Goal: Book appointment/travel/reservation

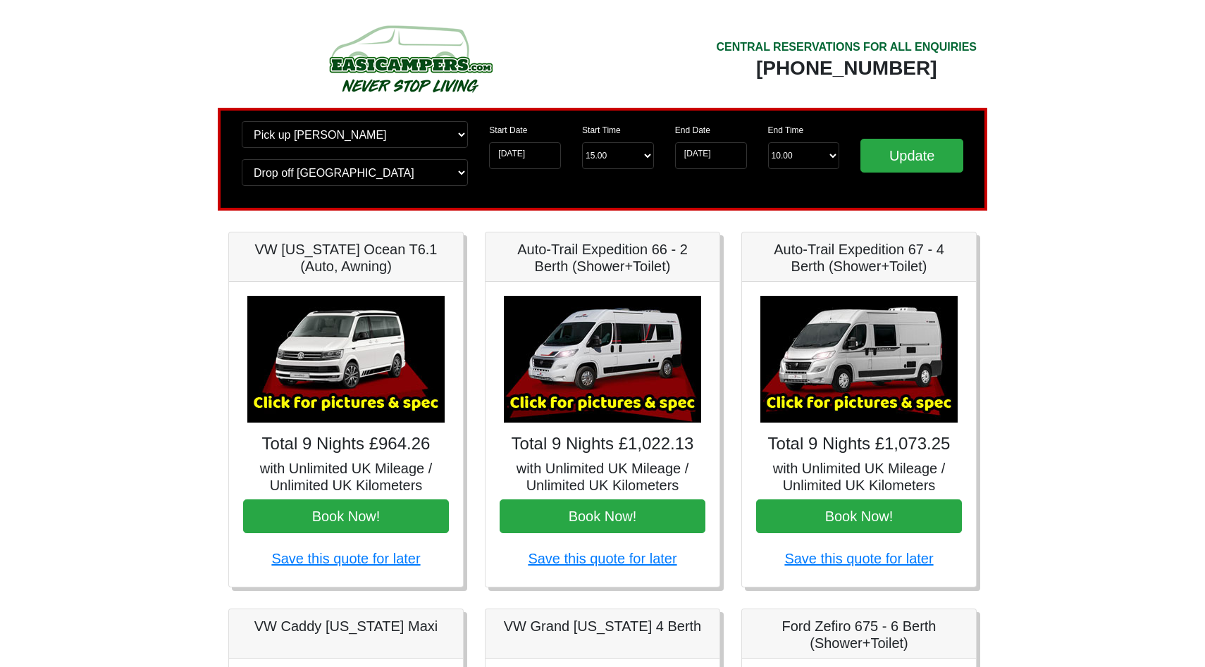
click at [588, 369] on img at bounding box center [602, 359] width 197 height 127
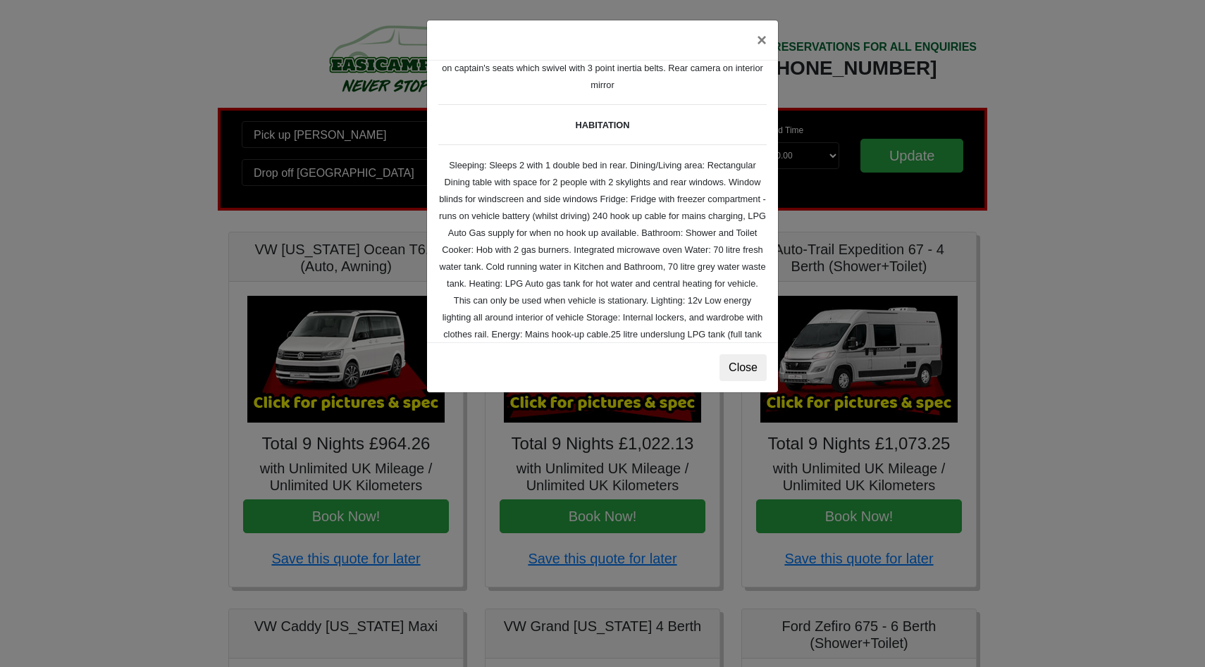
scroll to position [153, 0]
click at [765, 38] on button "×" at bounding box center [762, 39] width 32 height 39
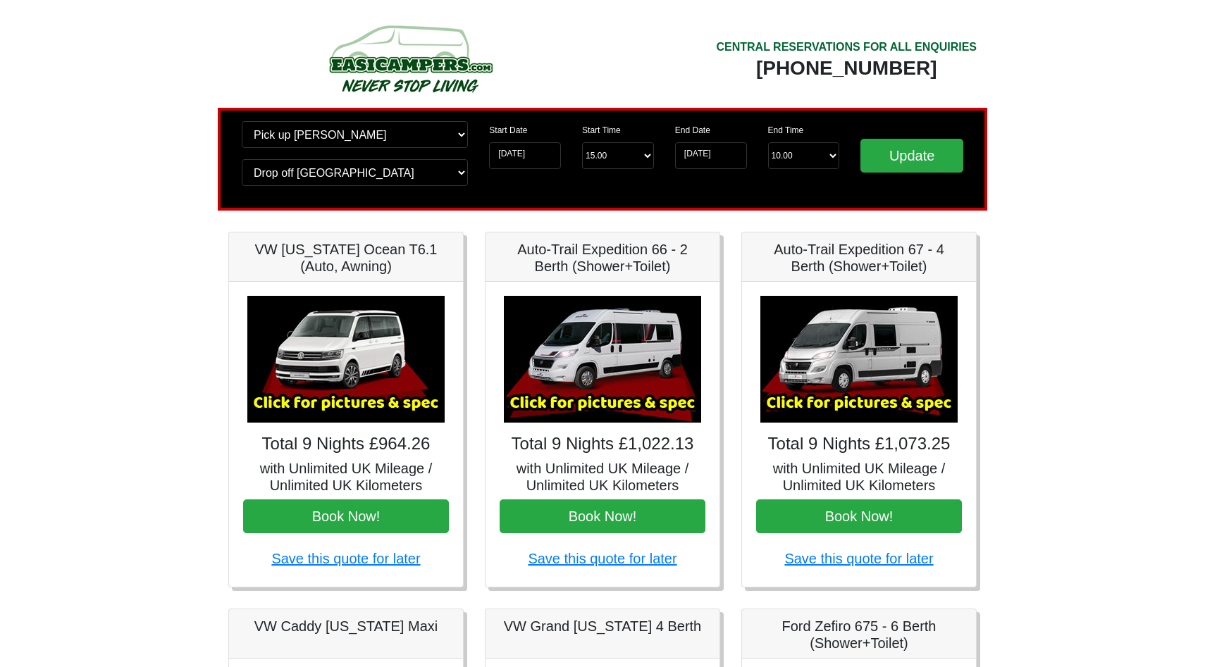
click at [646, 356] on img at bounding box center [602, 359] width 197 height 127
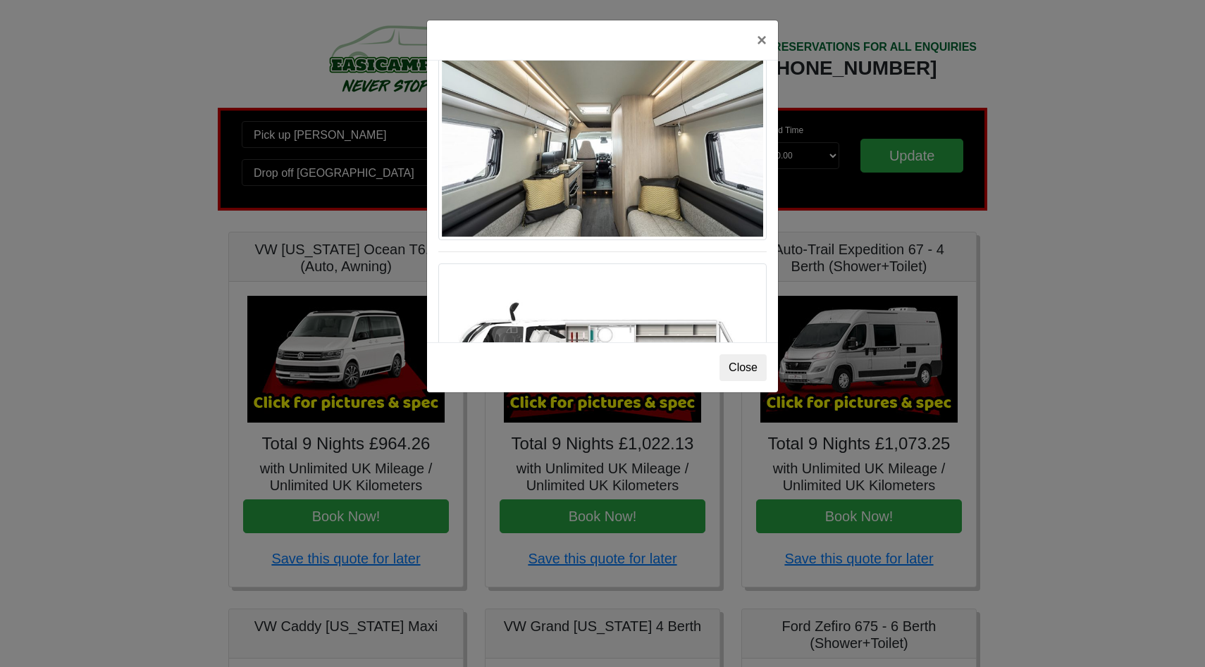
scroll to position [713, 0]
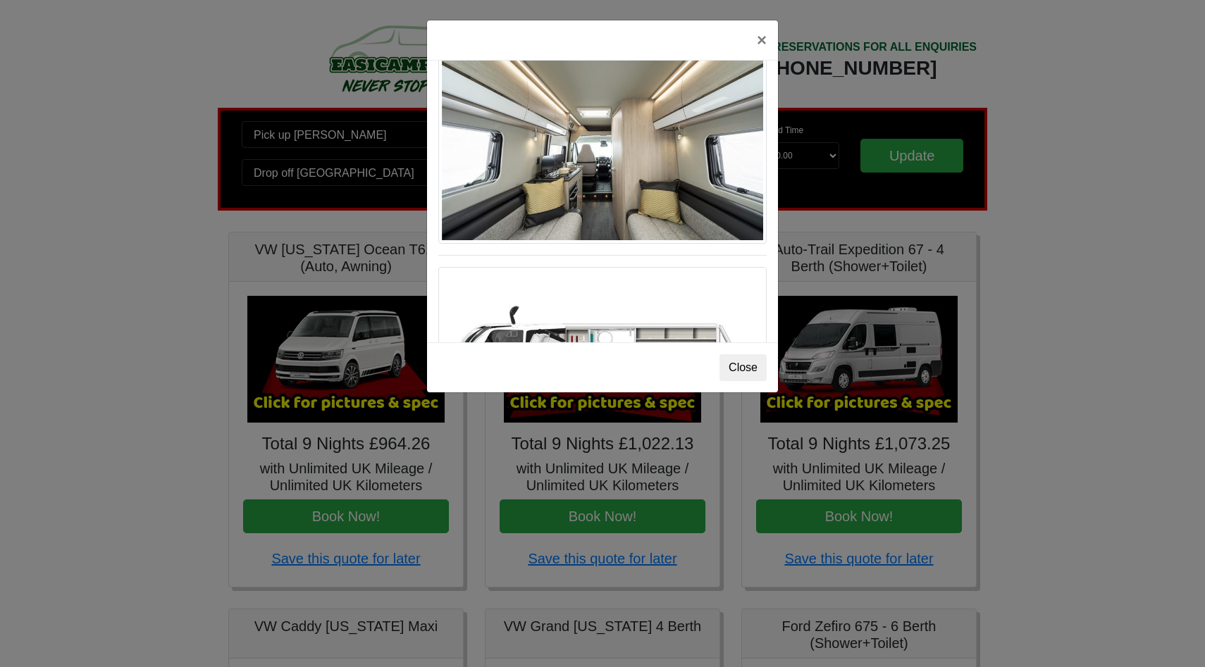
click at [617, 172] on img at bounding box center [602, 146] width 328 height 195
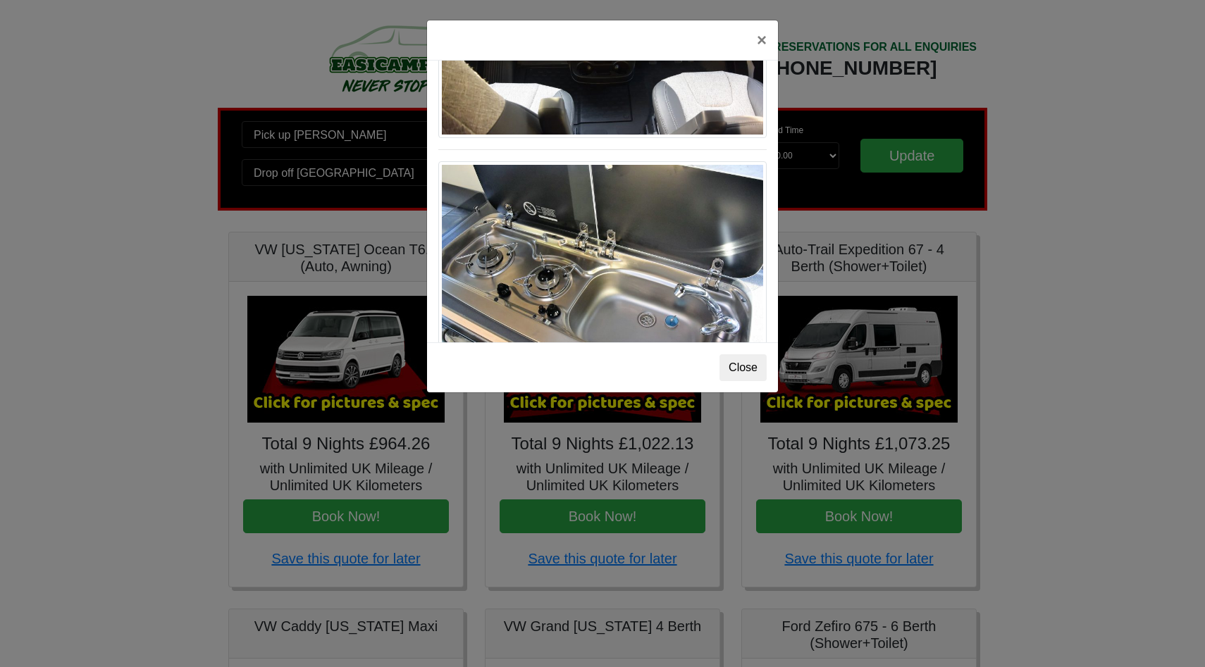
scroll to position [1497, 0]
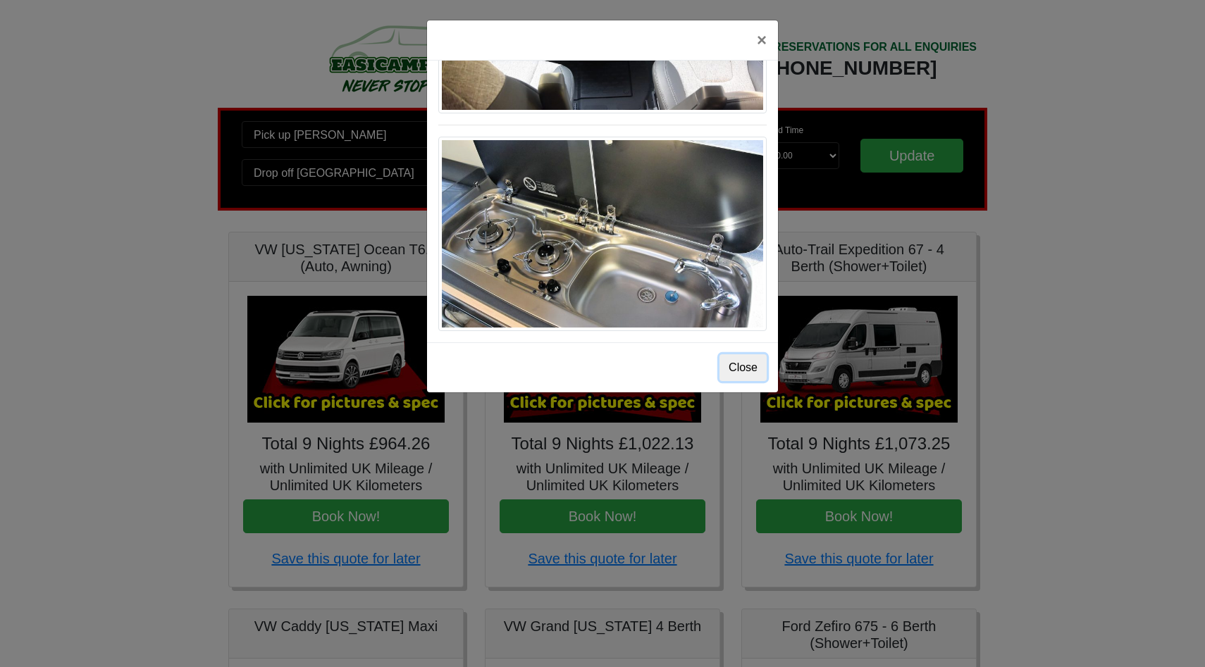
click at [746, 367] on button "Close" at bounding box center [743, 367] width 47 height 27
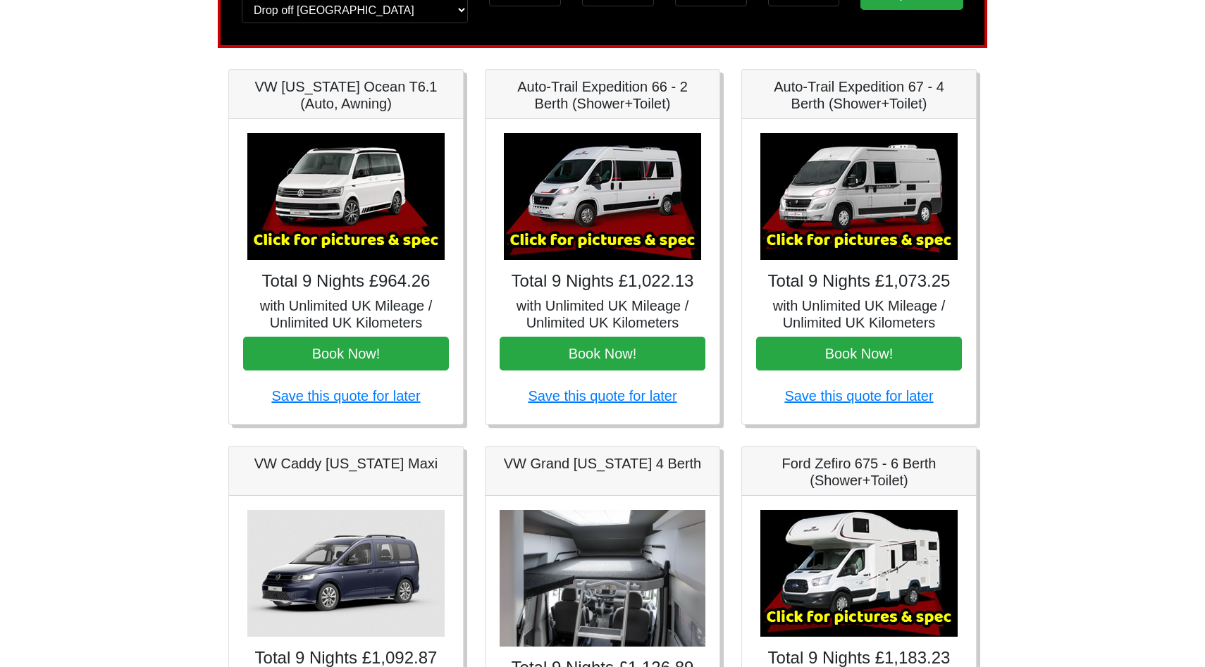
scroll to position [165, 0]
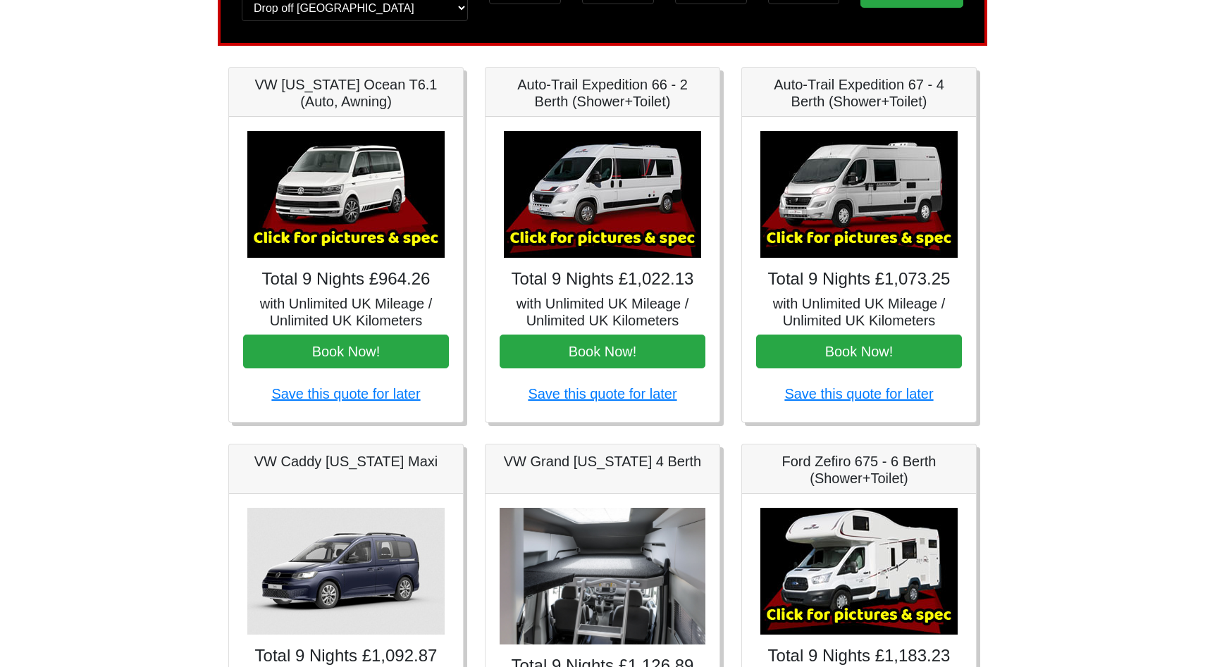
click at [846, 219] on img at bounding box center [858, 194] width 197 height 127
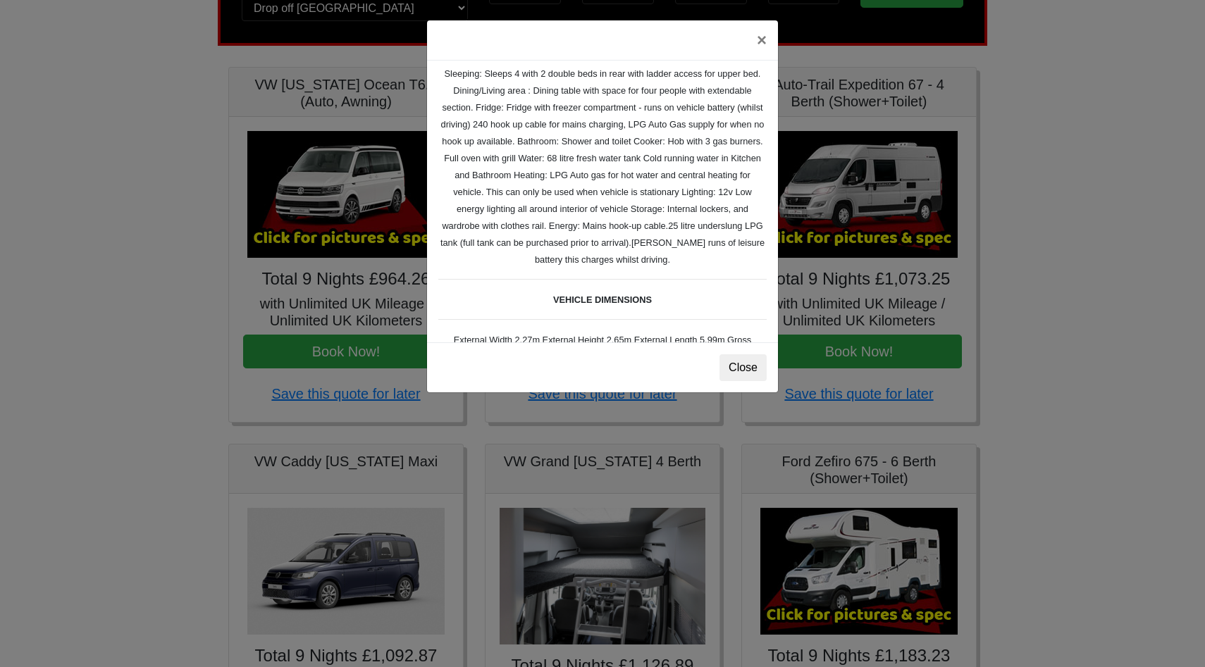
scroll to position [243, 0]
click at [759, 44] on button "×" at bounding box center [762, 39] width 32 height 39
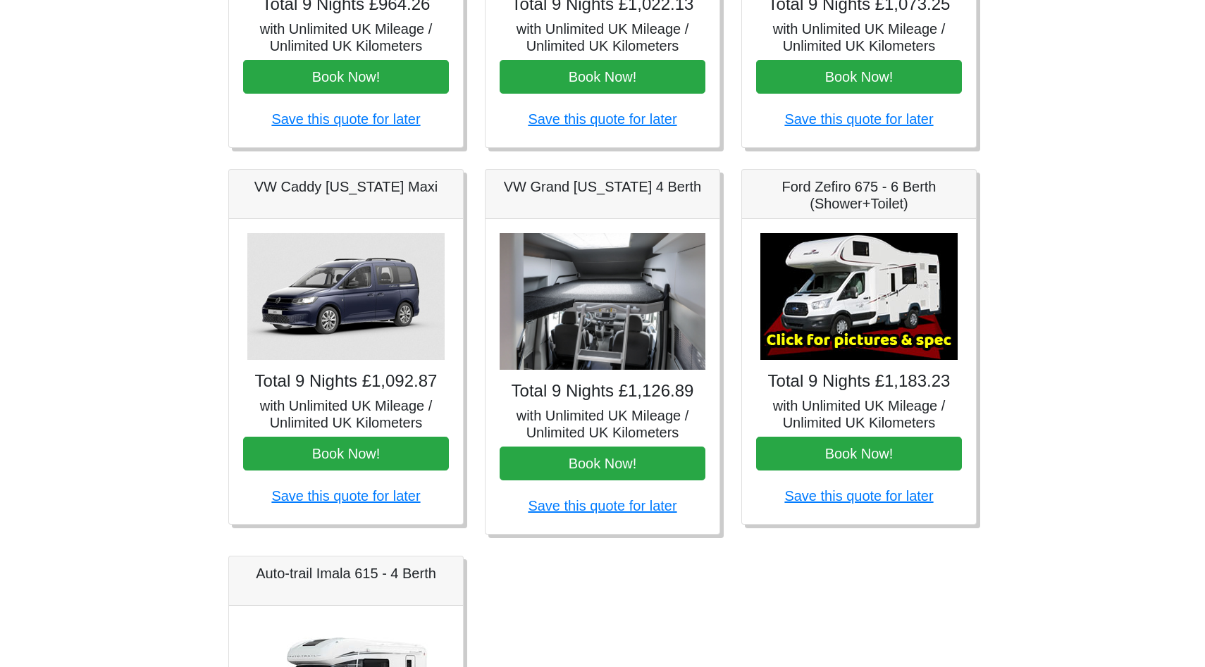
scroll to position [440, 0]
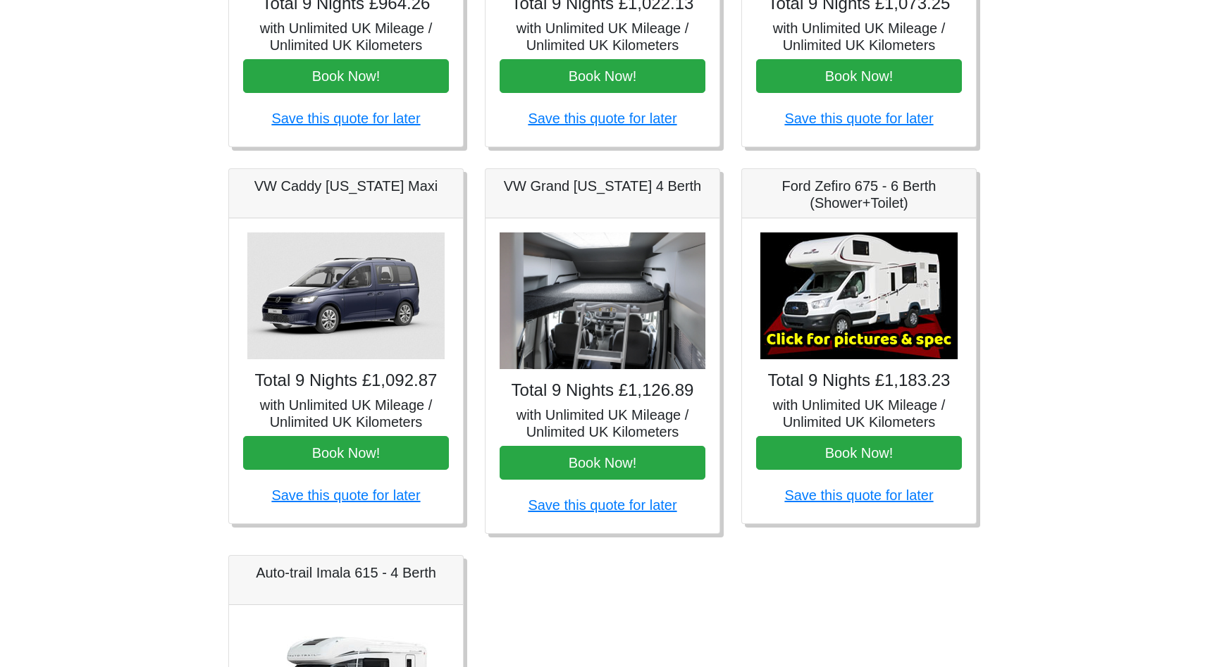
click at [344, 345] on img at bounding box center [345, 296] width 197 height 127
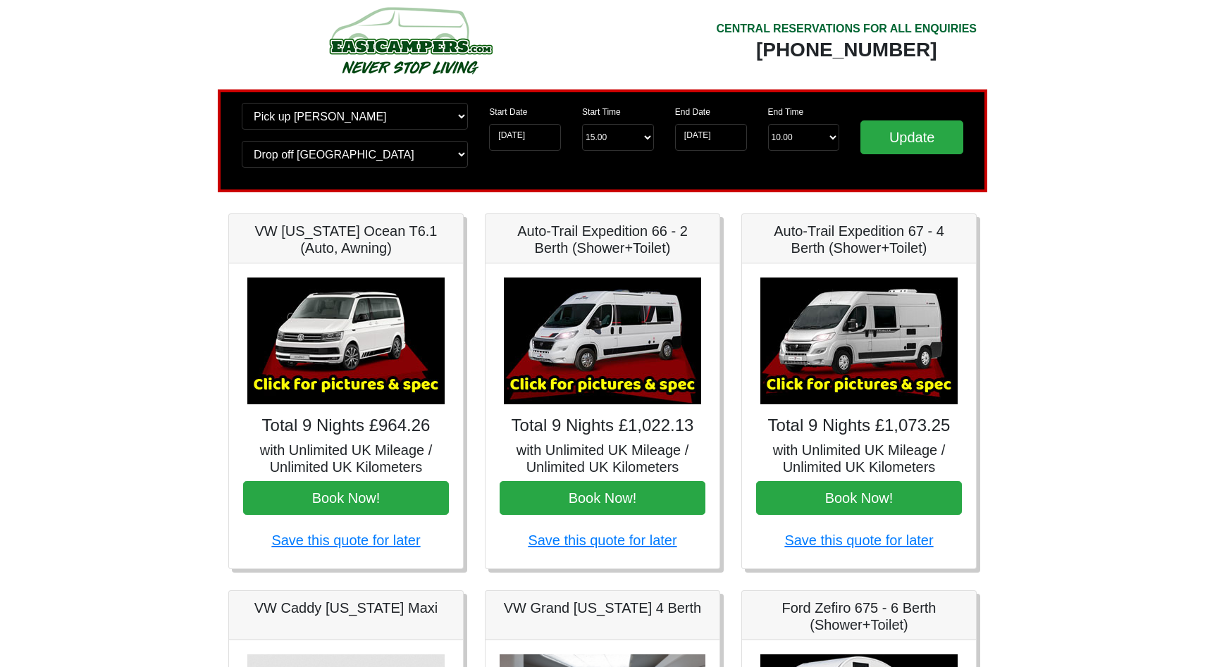
scroll to position [0, 0]
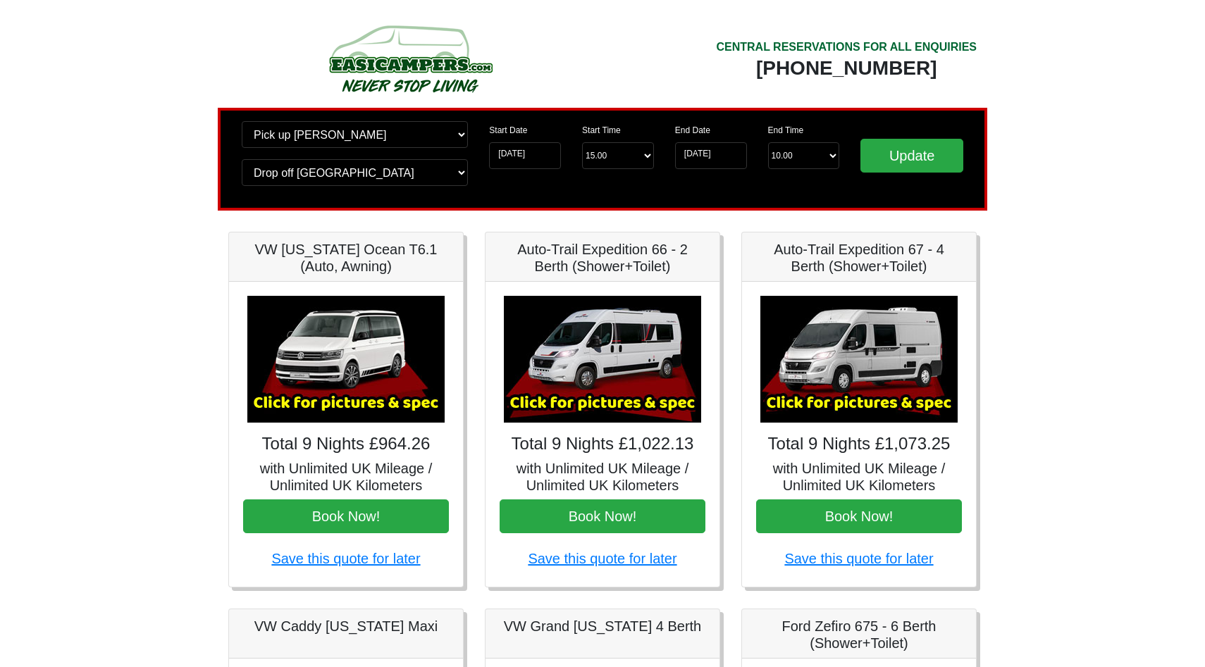
click at [598, 354] on img at bounding box center [602, 359] width 197 height 127
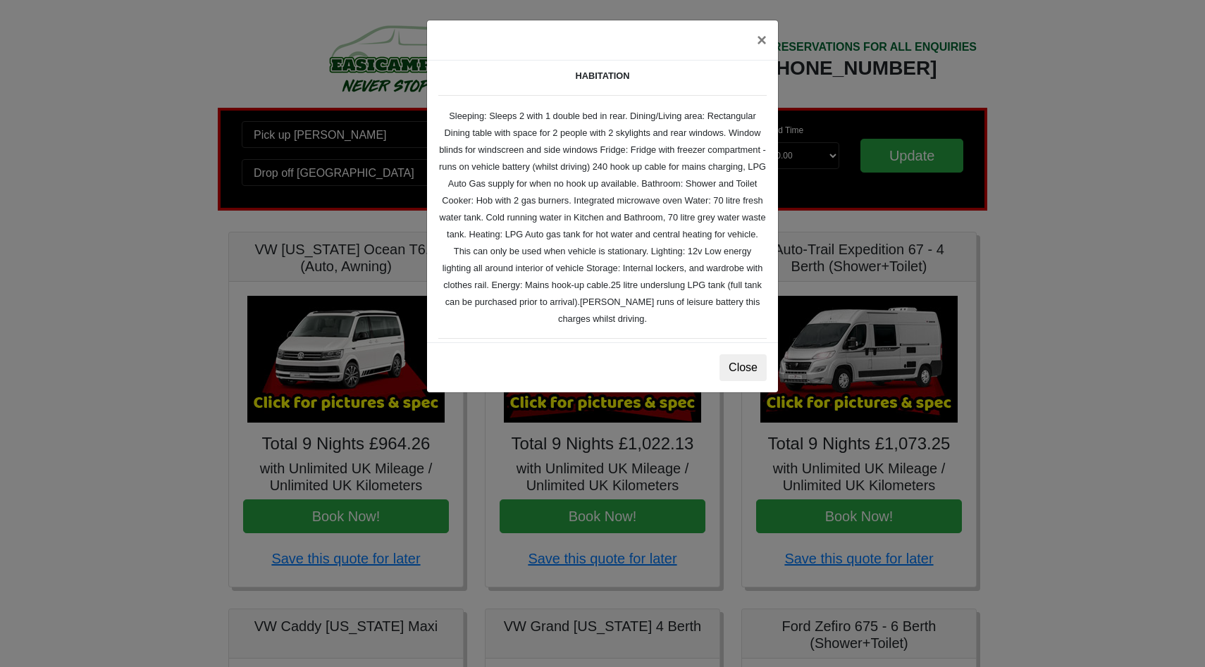
scroll to position [198, 0]
click at [759, 44] on button "×" at bounding box center [762, 39] width 32 height 39
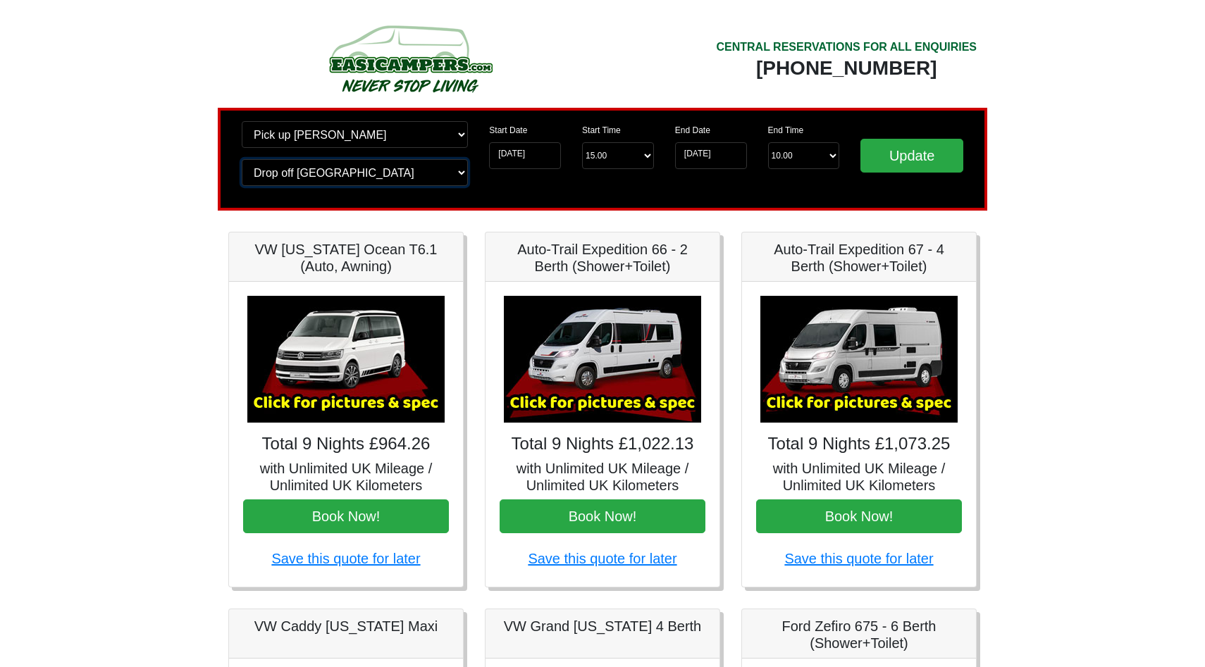
click at [464, 175] on select "Change drop off location? Drop off Blackburn Birmingham Airport Blackburn Lanca…" at bounding box center [355, 172] width 226 height 27
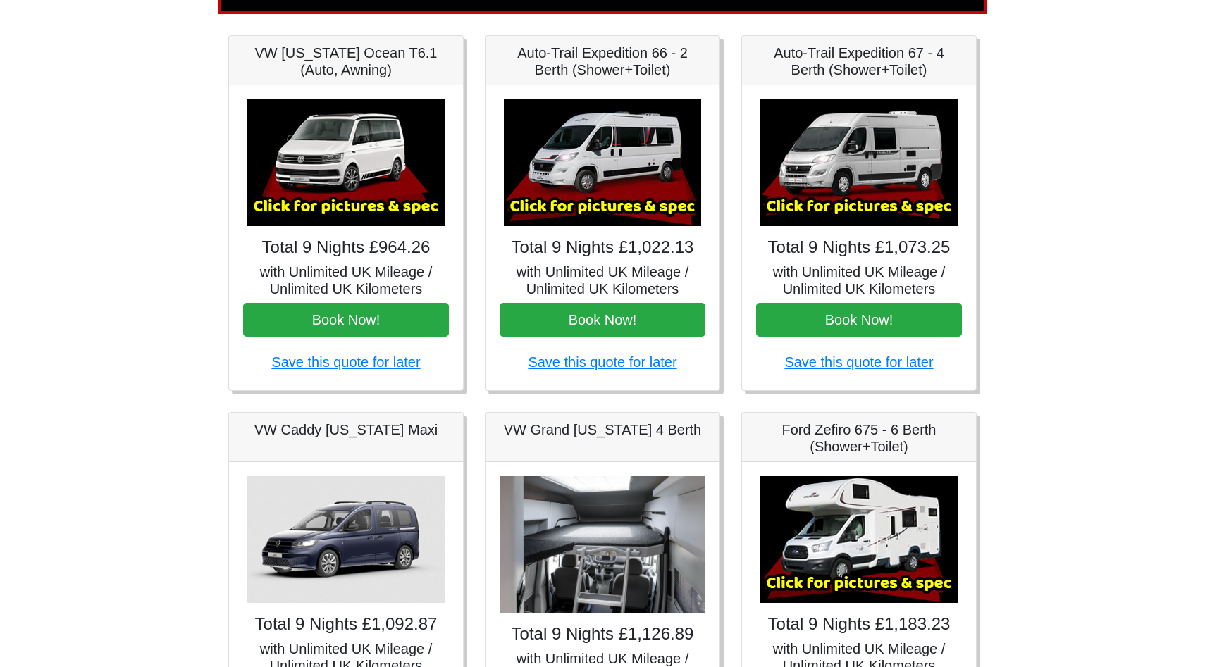
scroll to position [199, 0]
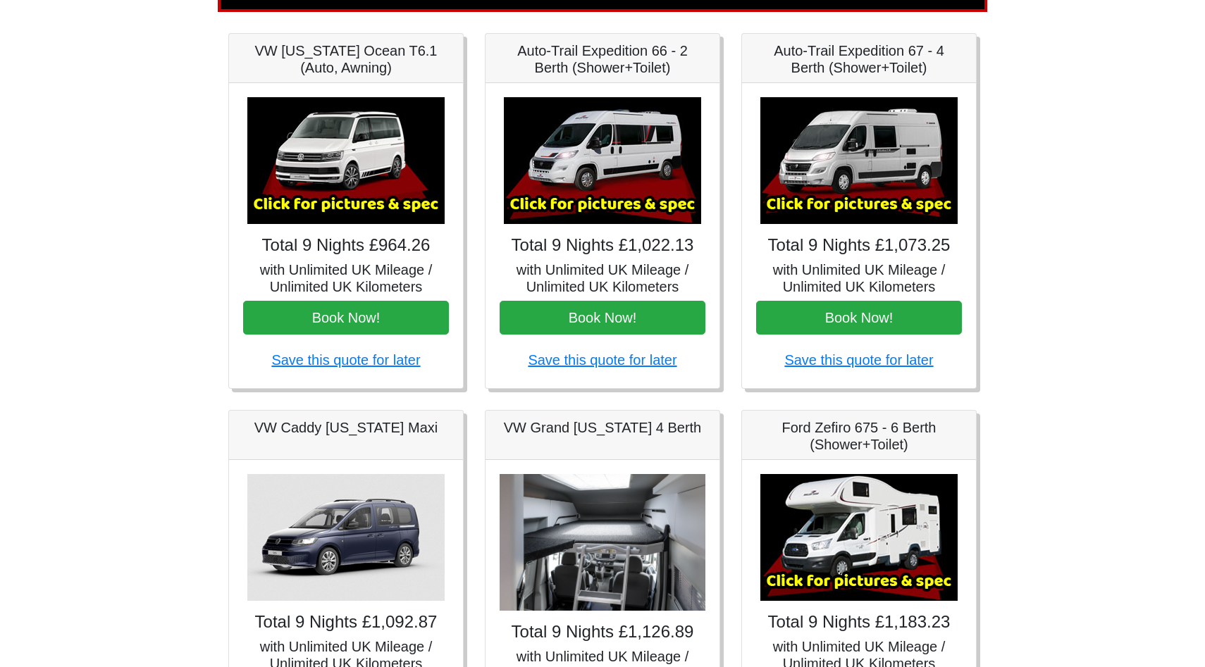
click at [330, 176] on img at bounding box center [345, 160] width 197 height 127
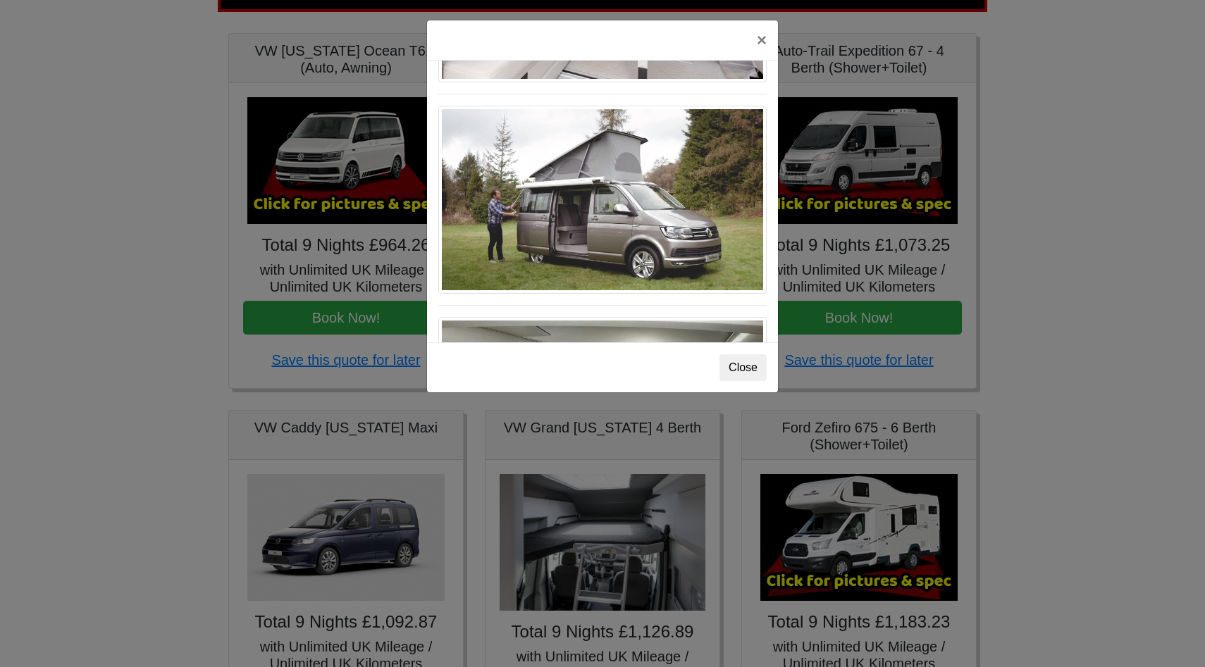
scroll to position [1151, 0]
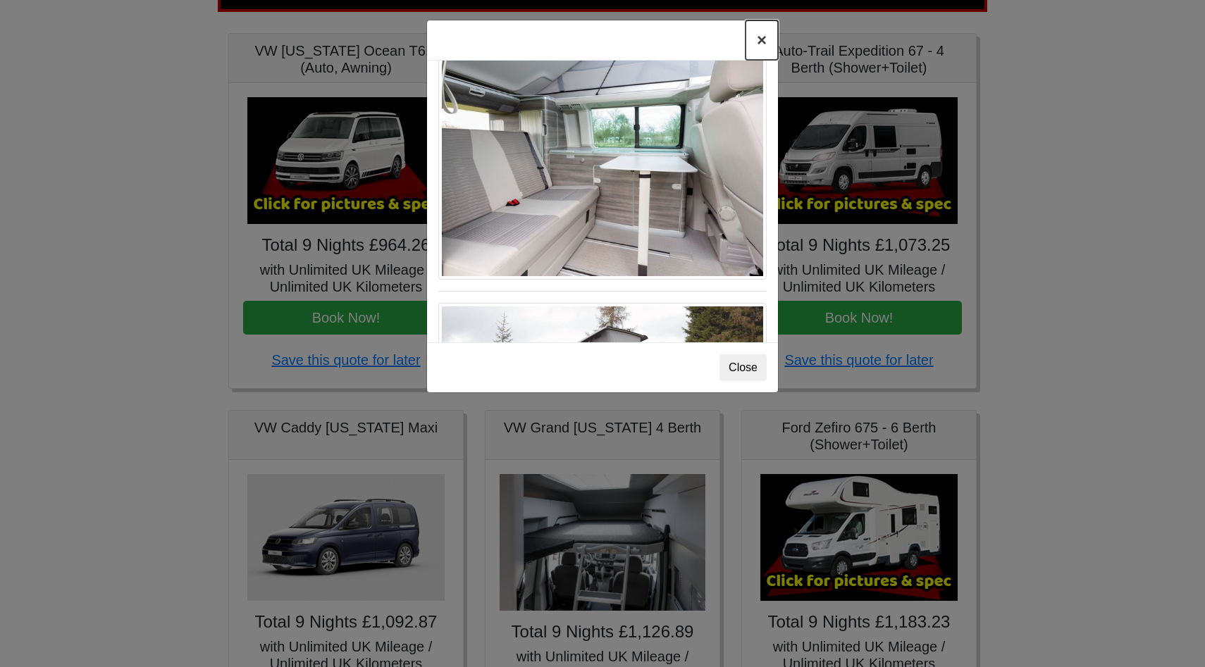
click at [758, 42] on button "×" at bounding box center [762, 39] width 32 height 39
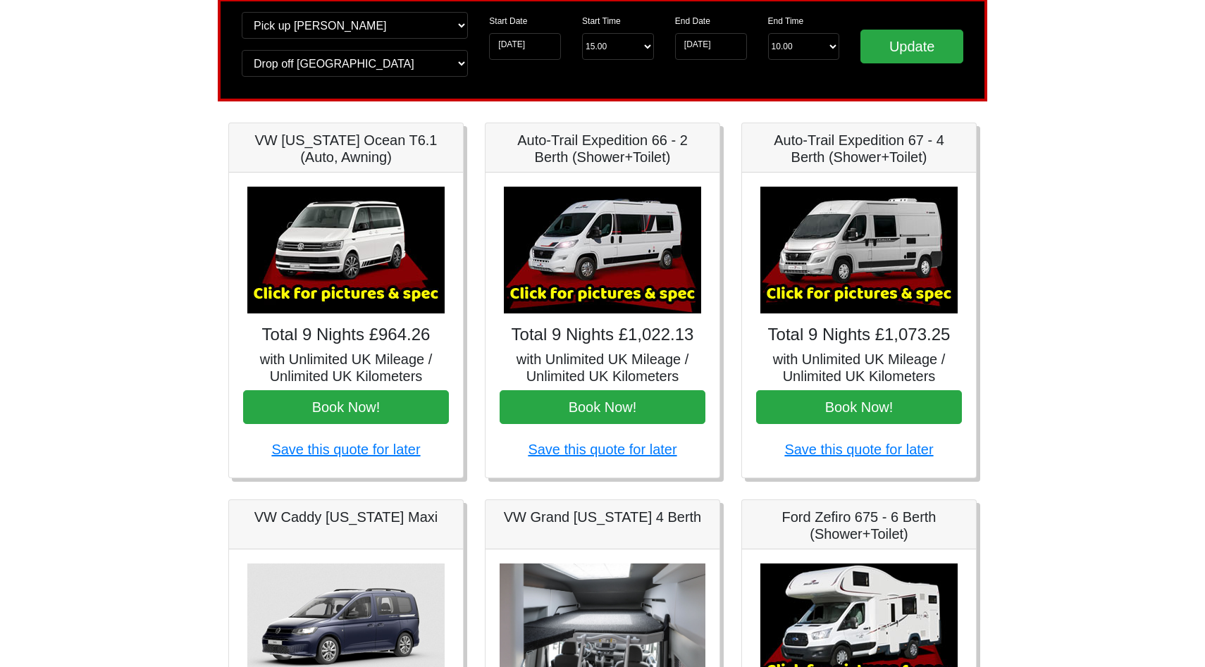
scroll to position [109, 0]
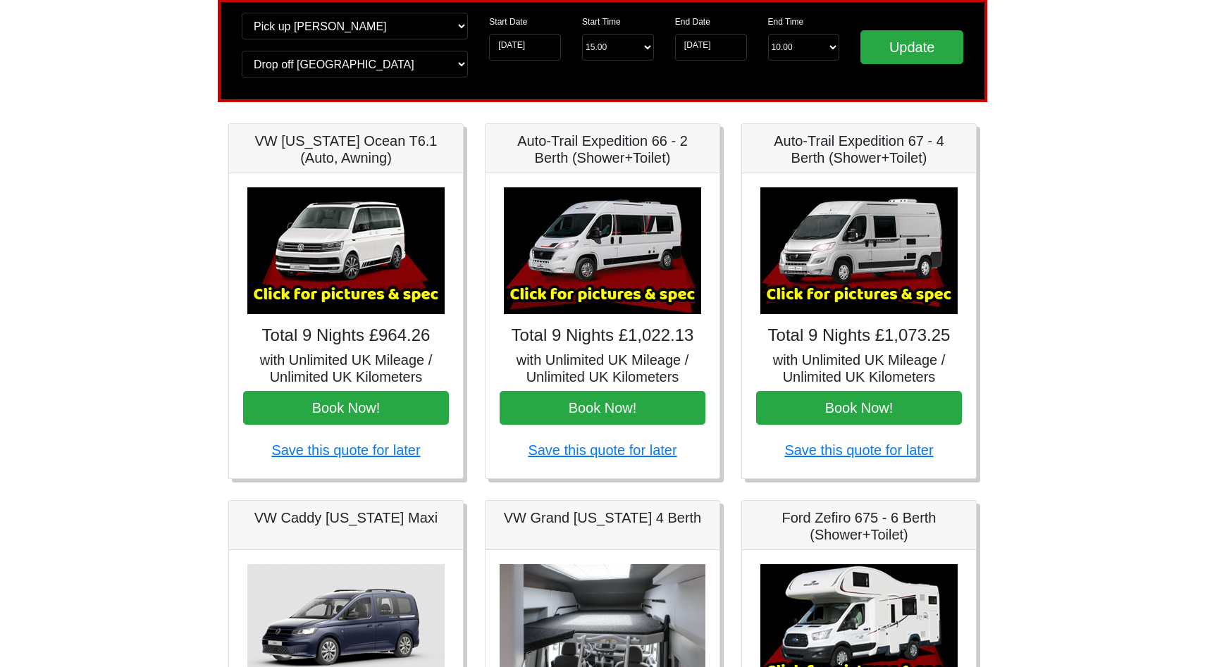
click at [593, 347] on div "× Fiat Toleno L 2 Spec TECHNICAL DATA Engine: Fiat Ducato 115bhp, 2 litre Diese…" at bounding box center [603, 325] width 234 height 305
click at [601, 407] on button "Book Now!" at bounding box center [603, 408] width 206 height 34
click at [596, 209] on img at bounding box center [602, 250] width 197 height 127
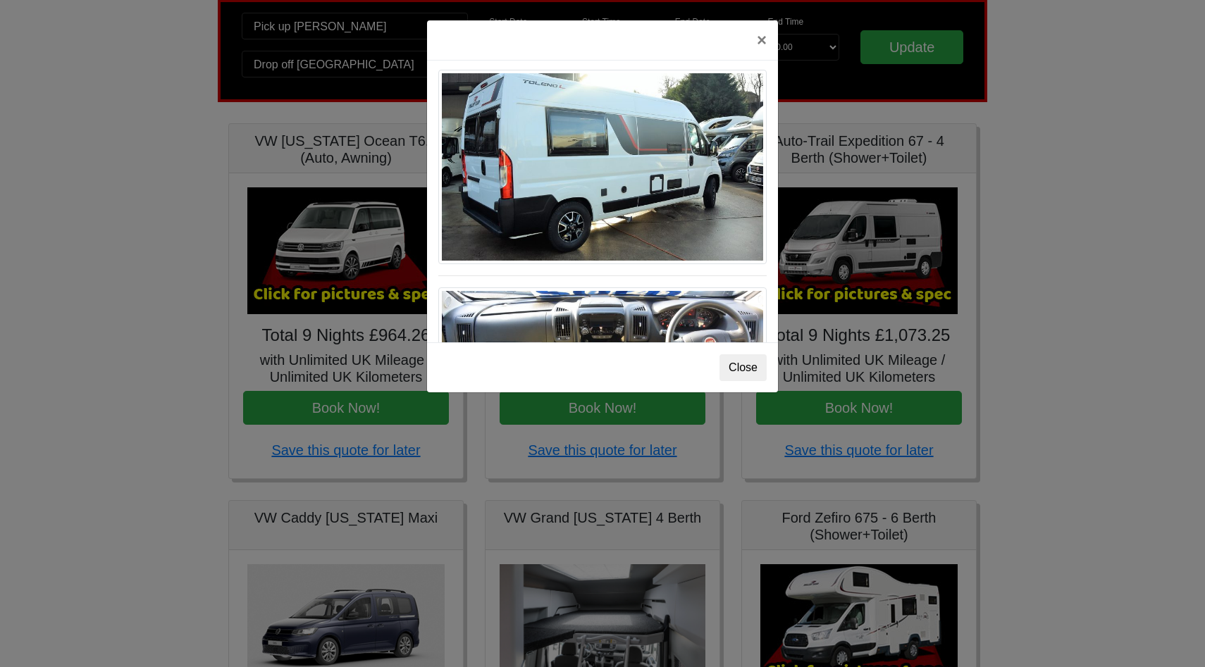
scroll to position [968, 0]
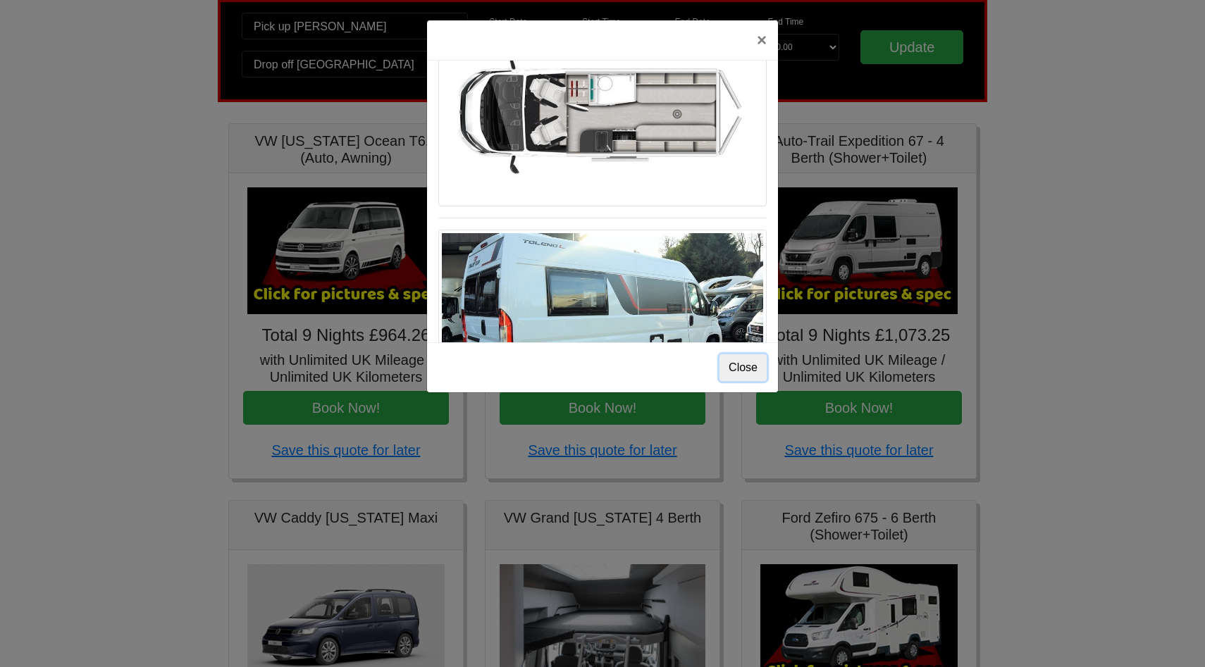
click at [753, 378] on button "Close" at bounding box center [743, 367] width 47 height 27
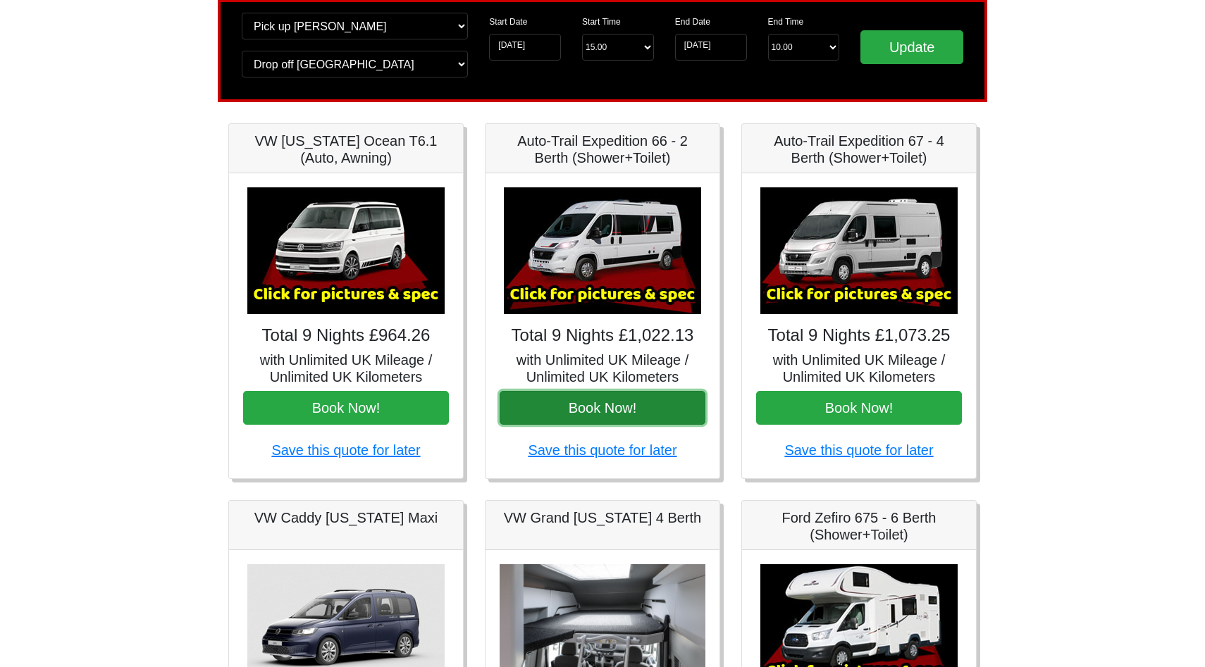
click at [608, 402] on button "Book Now!" at bounding box center [603, 408] width 206 height 34
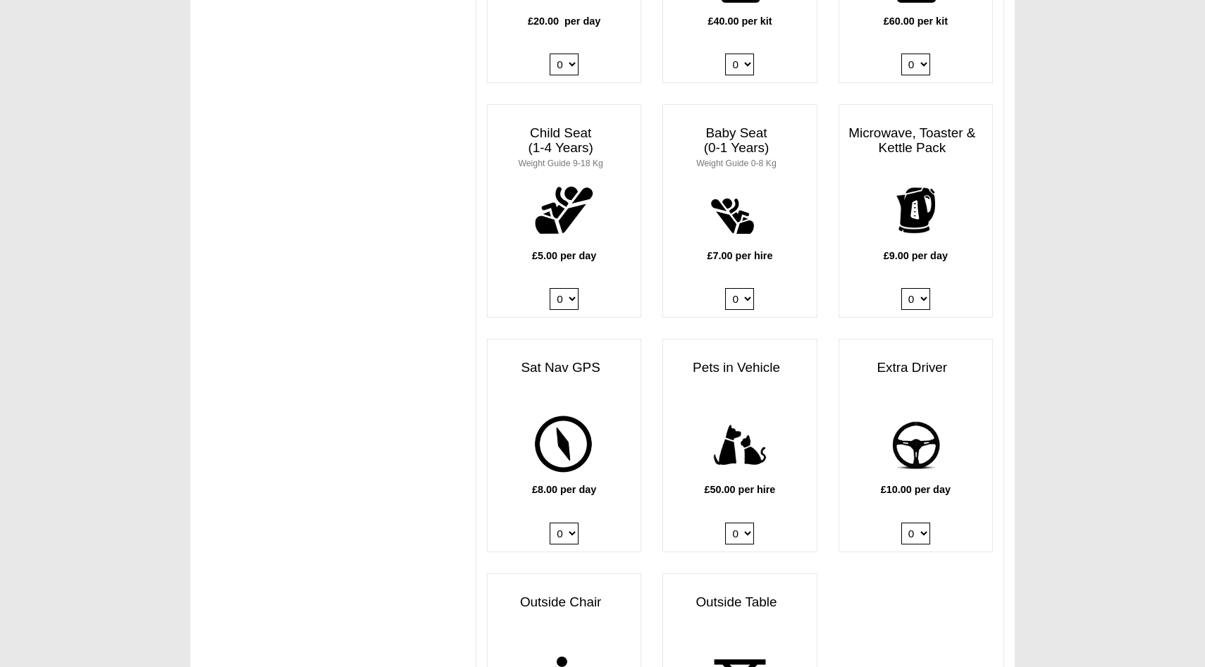
scroll to position [1338, 0]
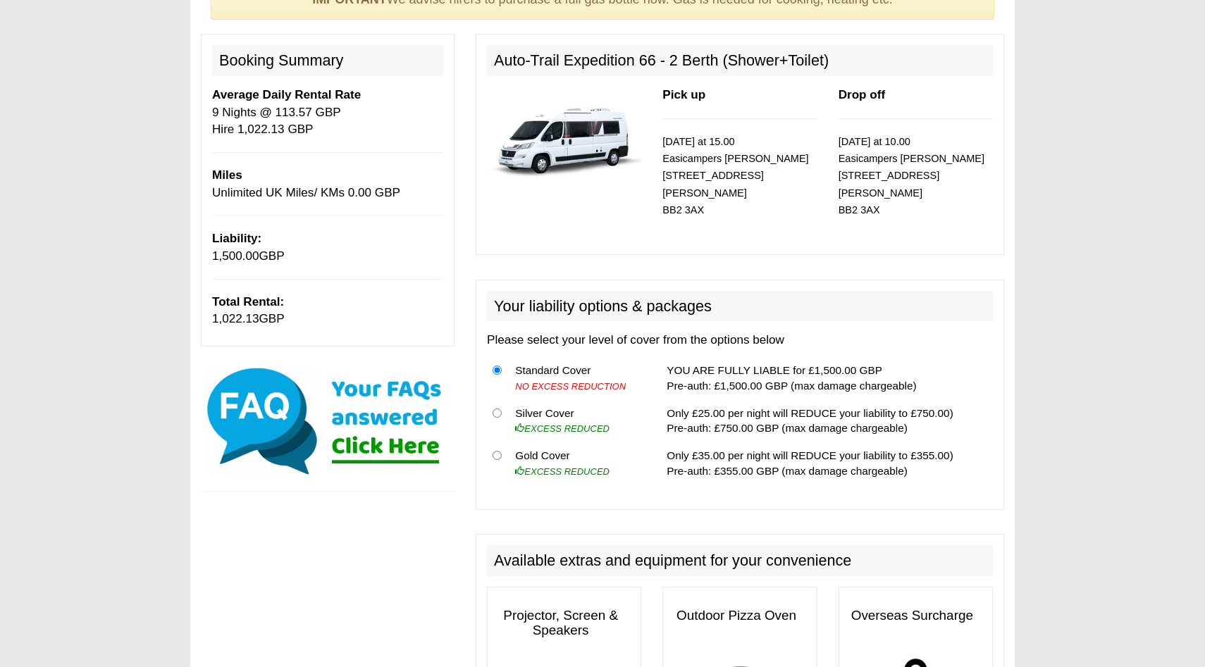
scroll to position [143, 0]
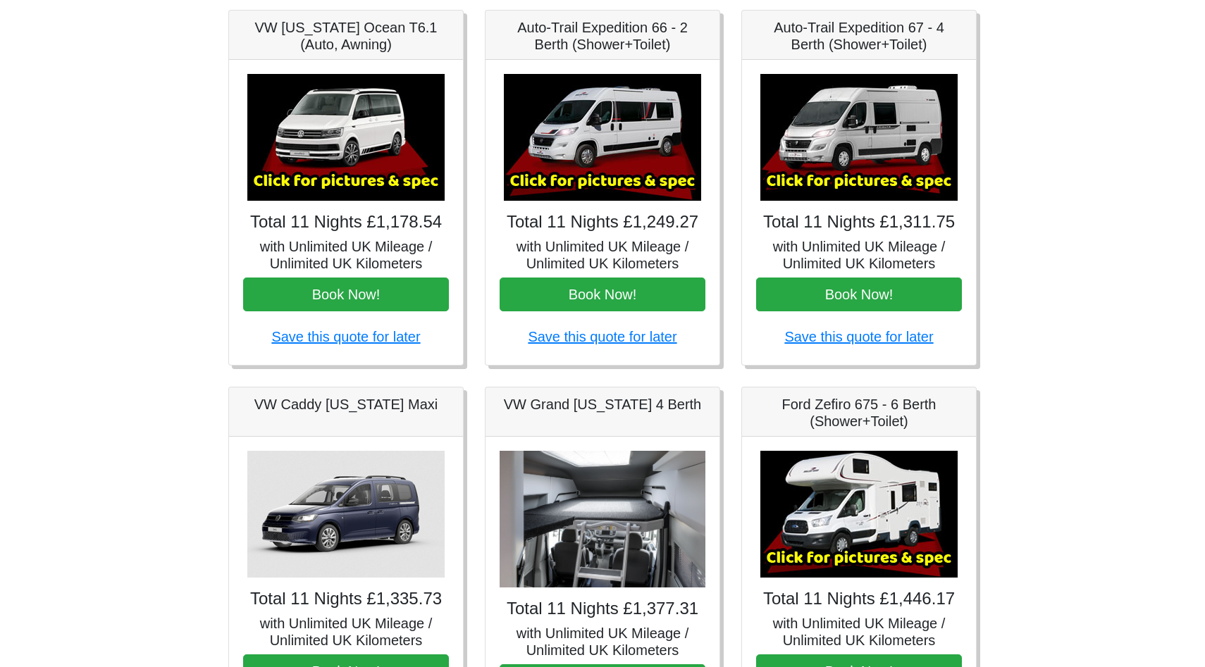
scroll to position [228, 0]
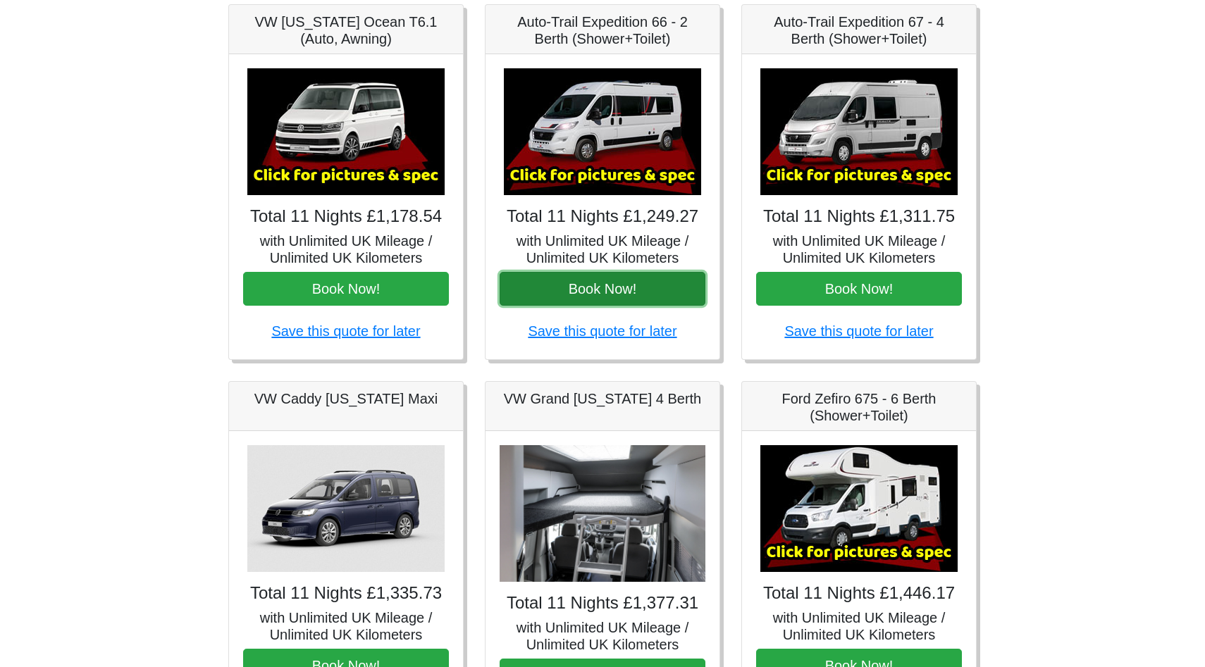
click at [581, 300] on button "Book Now!" at bounding box center [603, 289] width 206 height 34
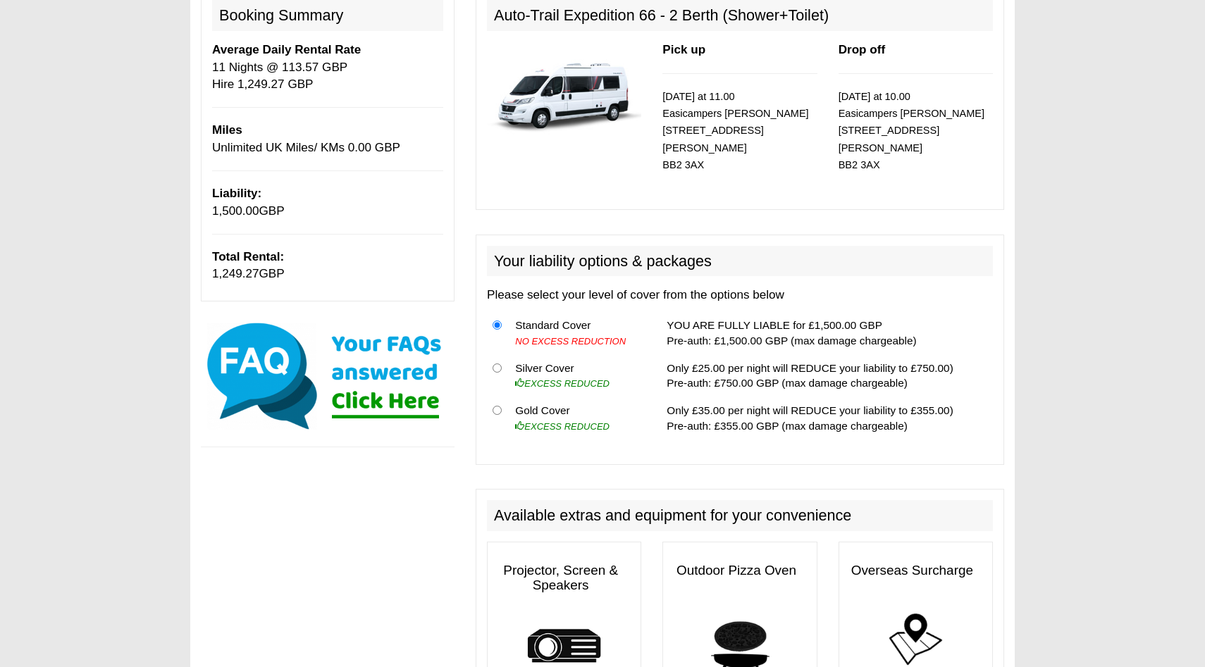
scroll to position [191, 0]
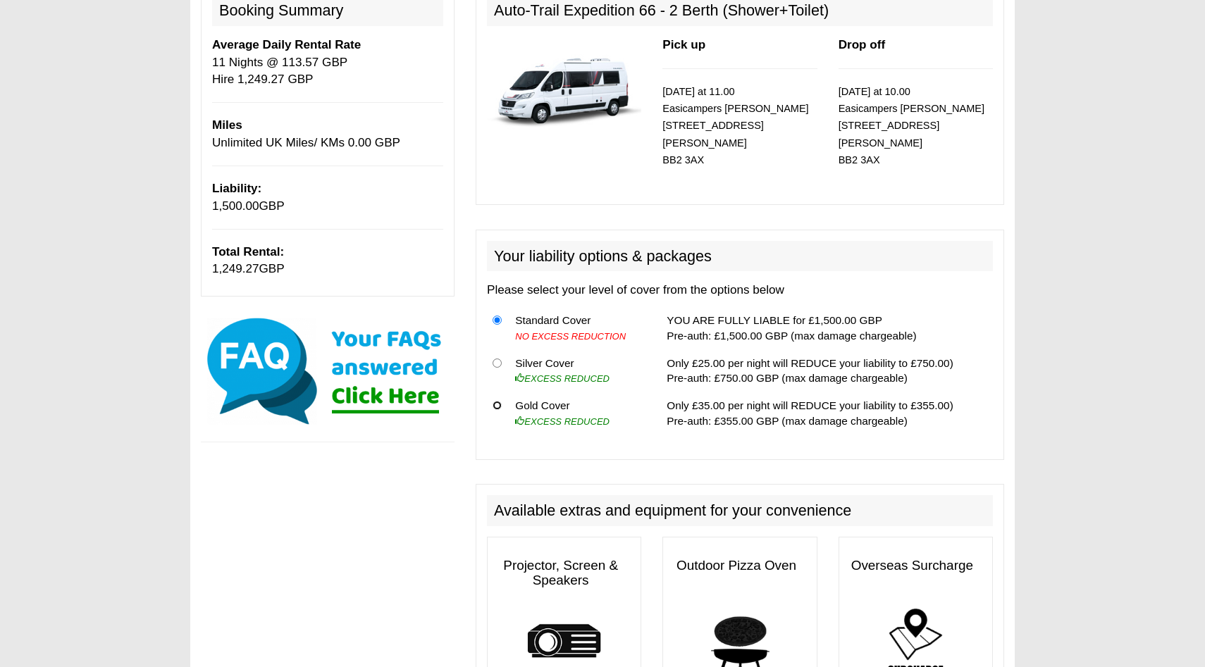
click at [497, 404] on input "radio" at bounding box center [497, 405] width 9 height 9
radio input "true"
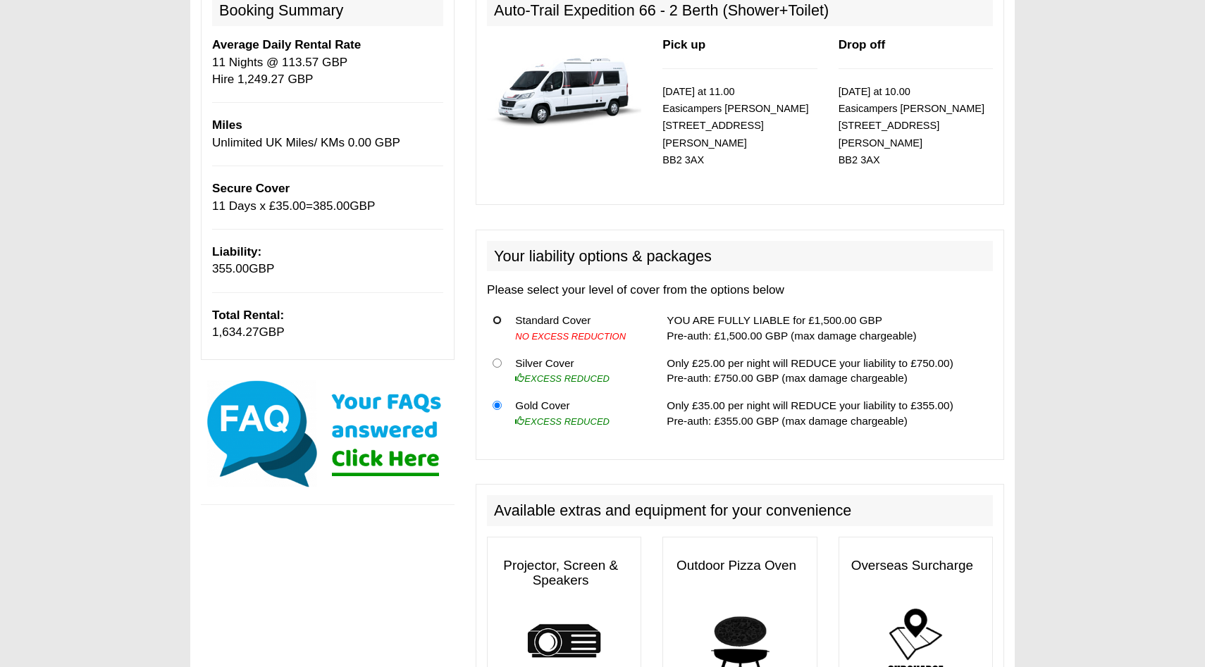
click at [497, 318] on input "radio" at bounding box center [497, 320] width 9 height 9
radio input "true"
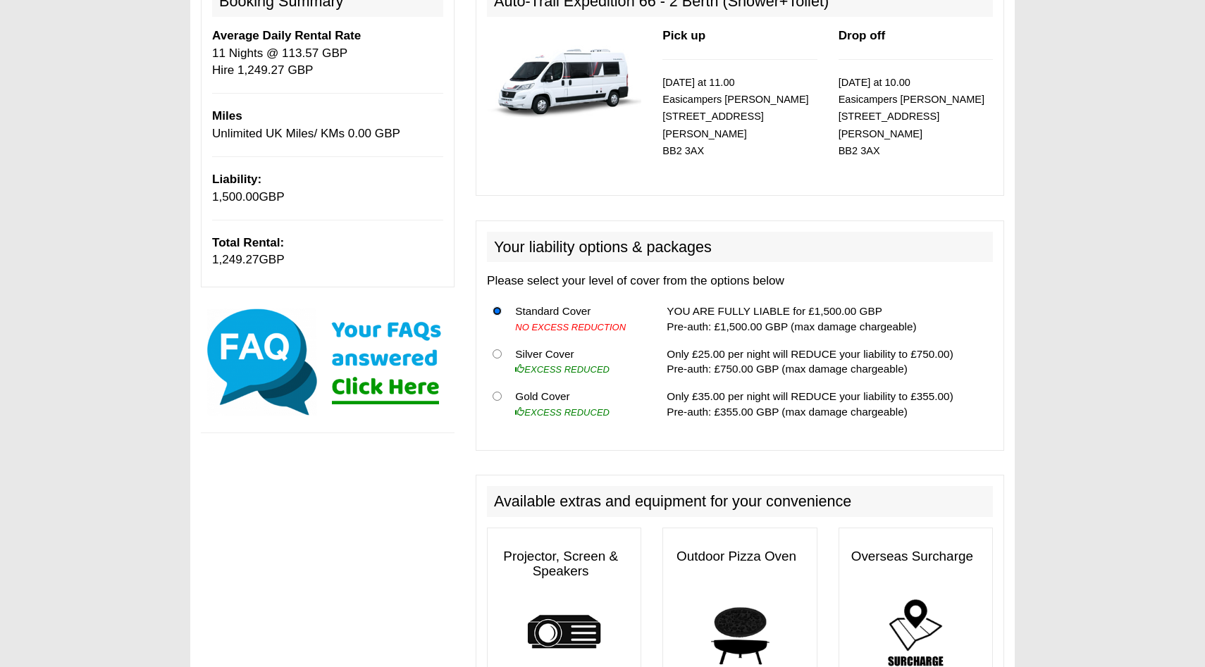
scroll to position [202, 0]
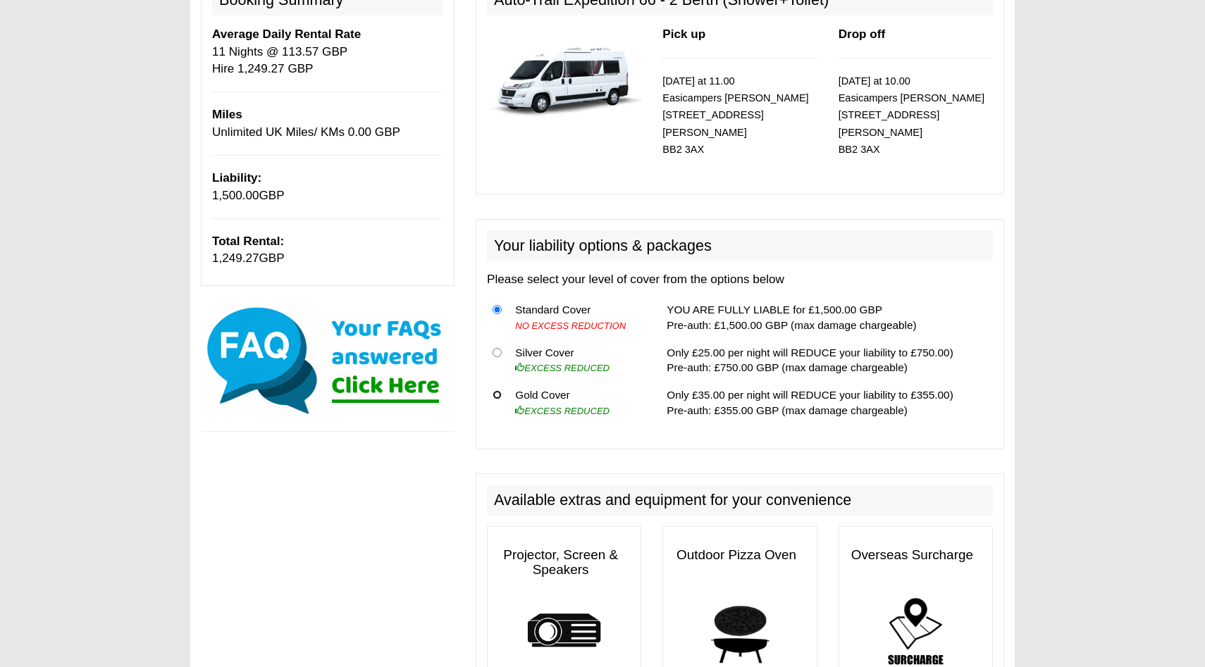
click at [498, 395] on input "radio" at bounding box center [497, 394] width 9 height 9
radio input "true"
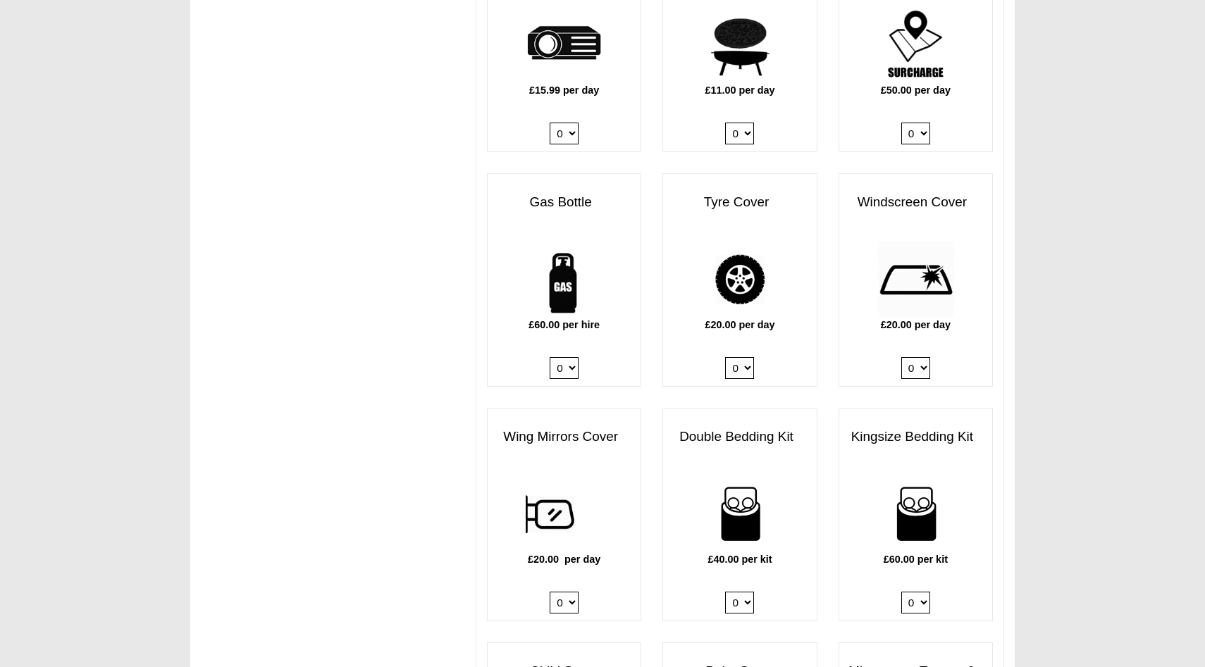
scroll to position [785, 0]
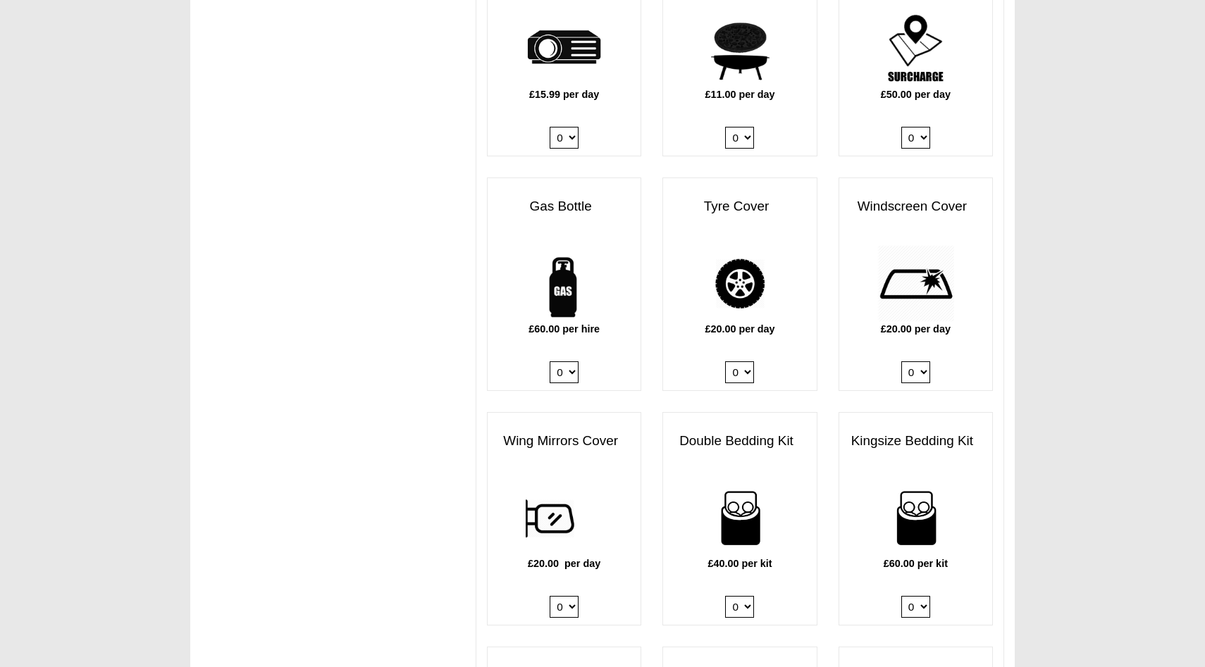
click at [572, 373] on select "0 1" at bounding box center [564, 373] width 29 height 22
select select "Gas Bottle x QTY 1 @ 60.00 GBP per hire."
click at [750, 372] on select "0 1" at bounding box center [739, 373] width 29 height 22
select select "Tyre Cover @ 20.00 GBP per day."
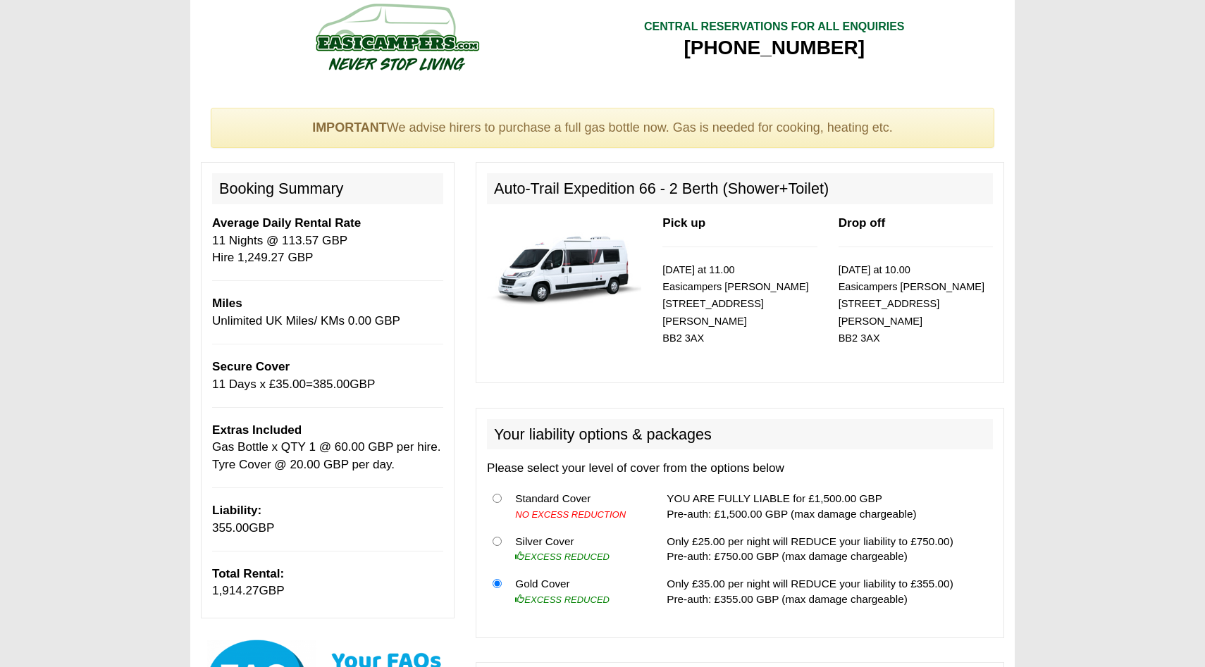
scroll to position [0, 0]
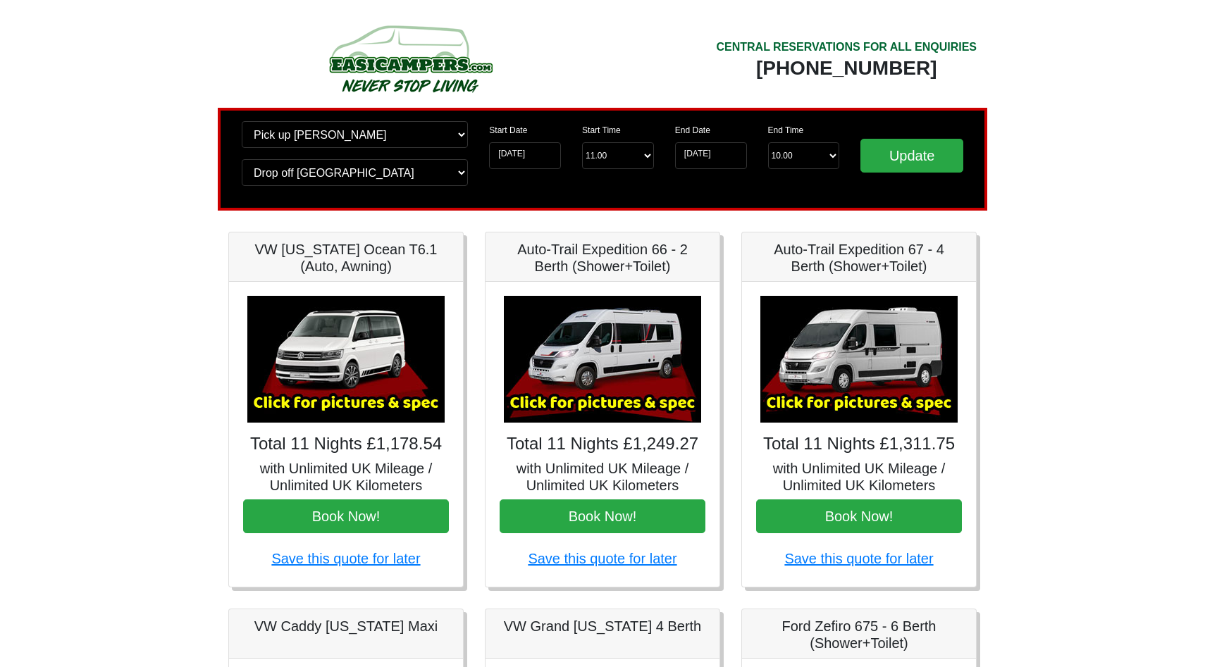
scroll to position [228, 0]
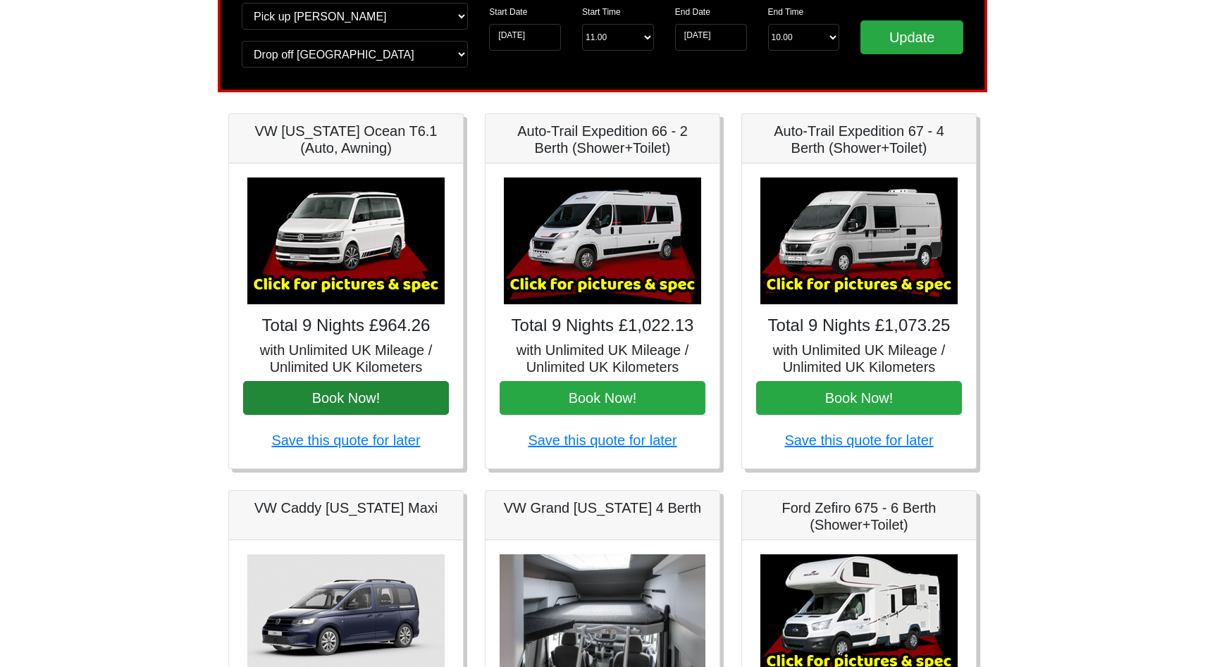
scroll to position [126, 0]
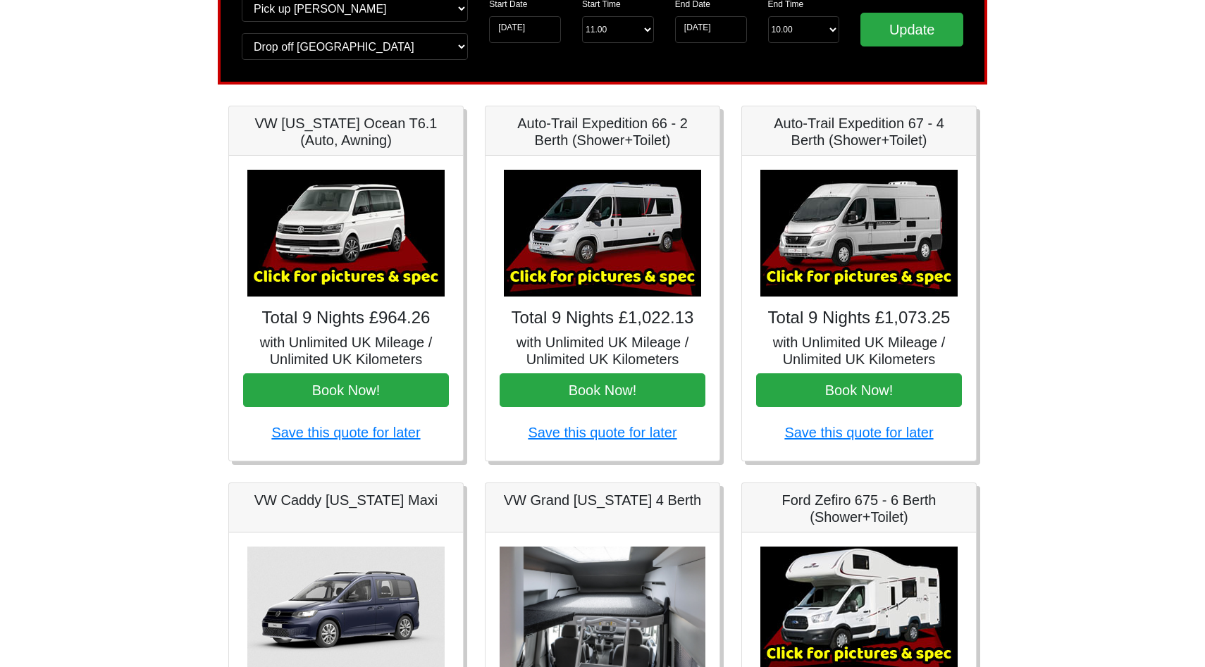
click at [610, 255] on img at bounding box center [602, 233] width 197 height 127
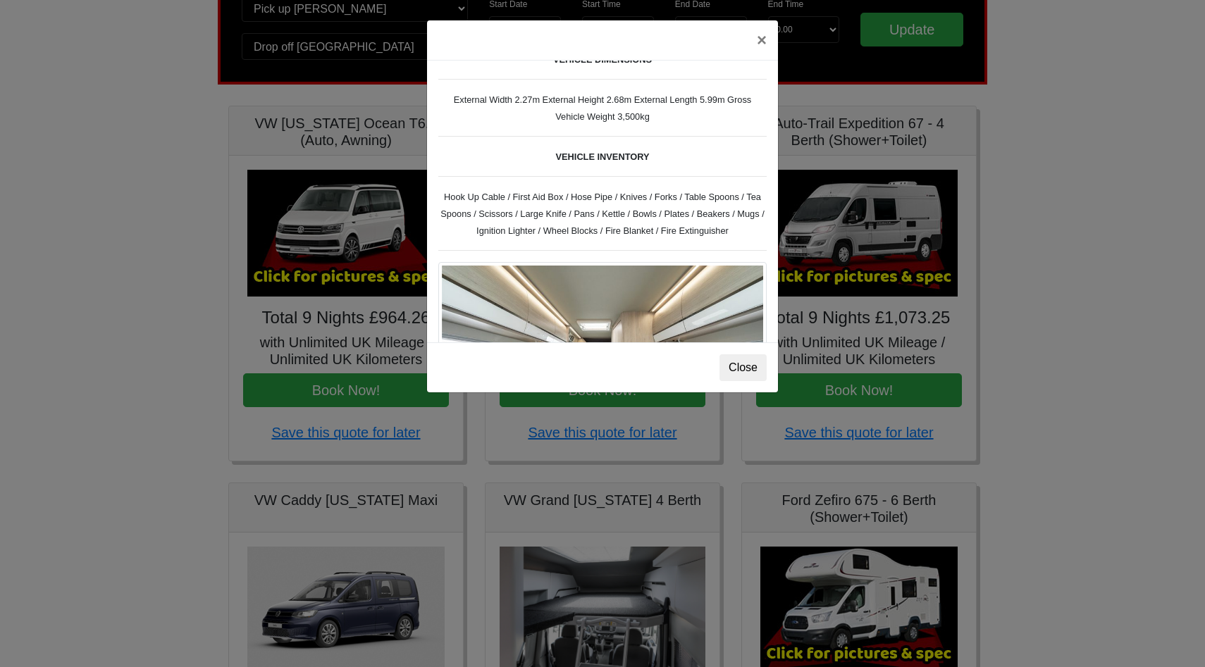
scroll to position [359, 0]
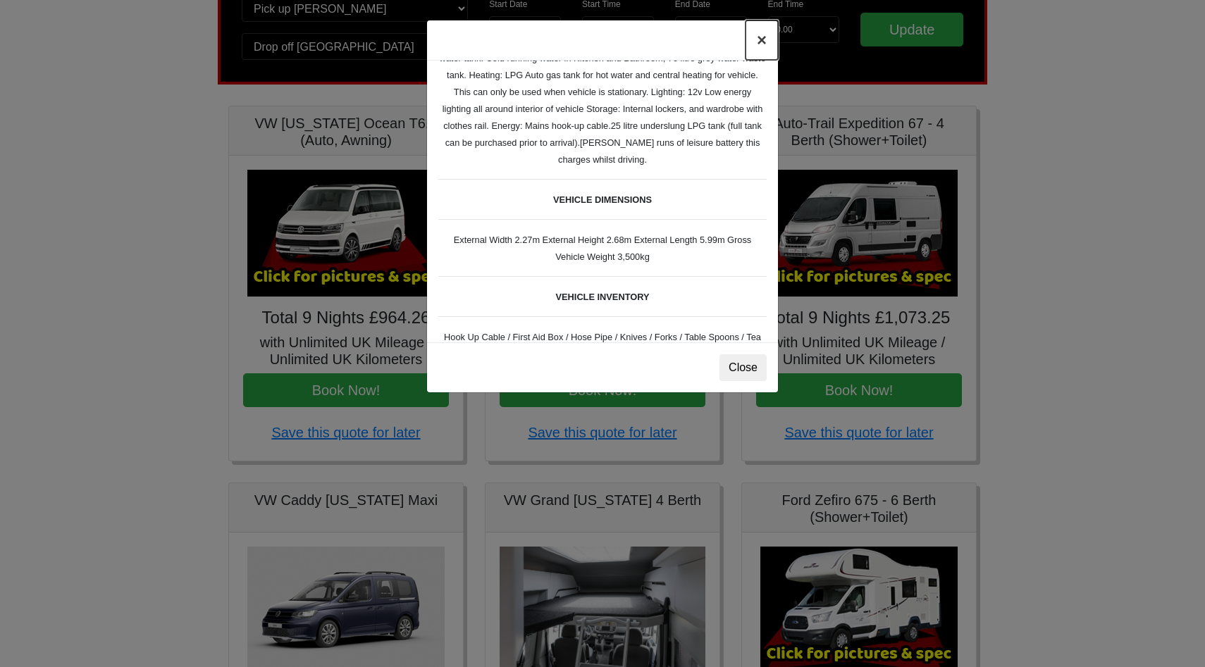
click at [766, 37] on button "×" at bounding box center [762, 39] width 32 height 39
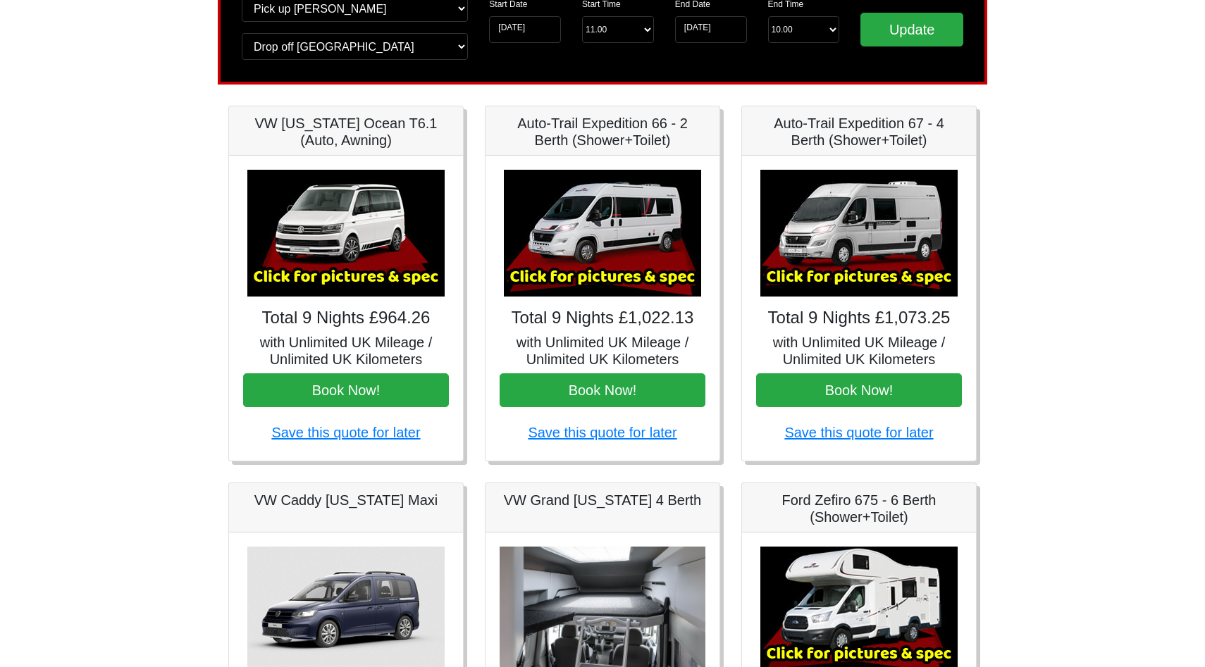
click at [840, 209] on img at bounding box center [858, 233] width 197 height 127
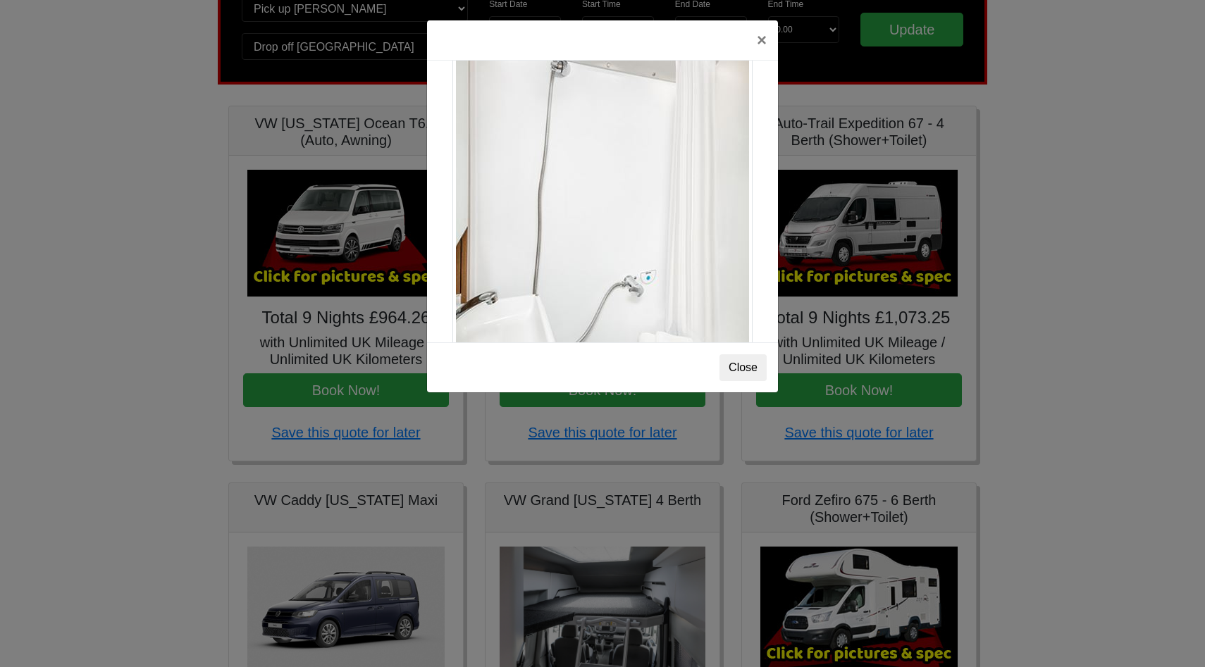
scroll to position [1809, 0]
click at [741, 369] on button "Close" at bounding box center [743, 367] width 47 height 27
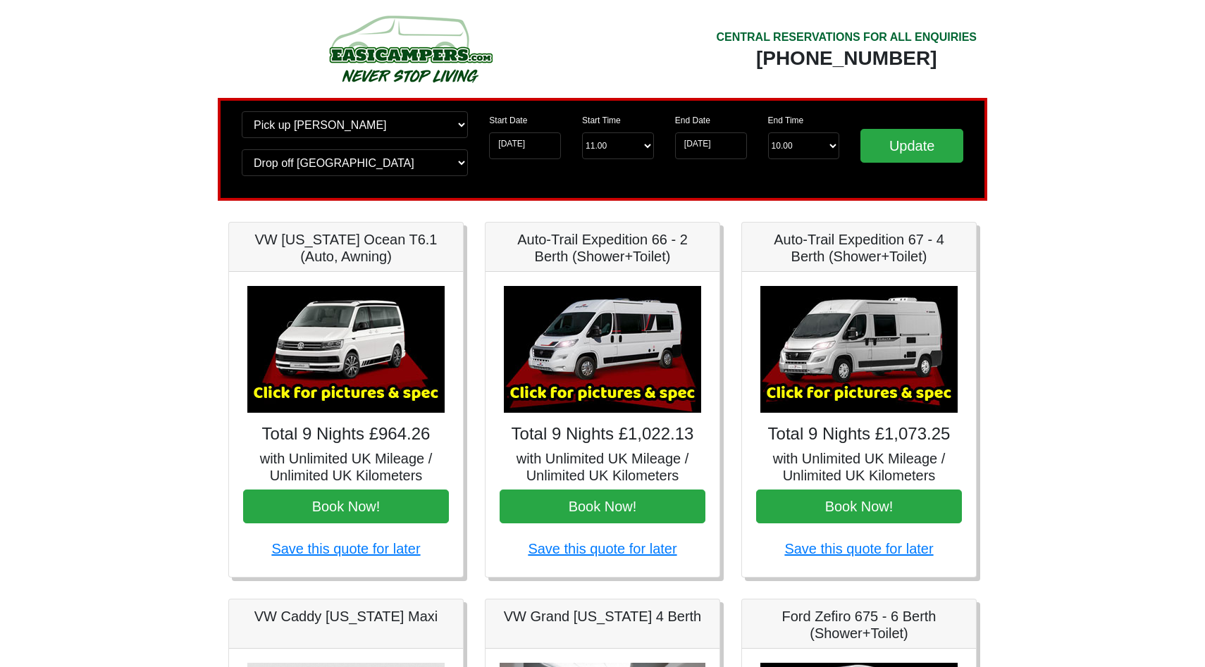
scroll to position [0, 0]
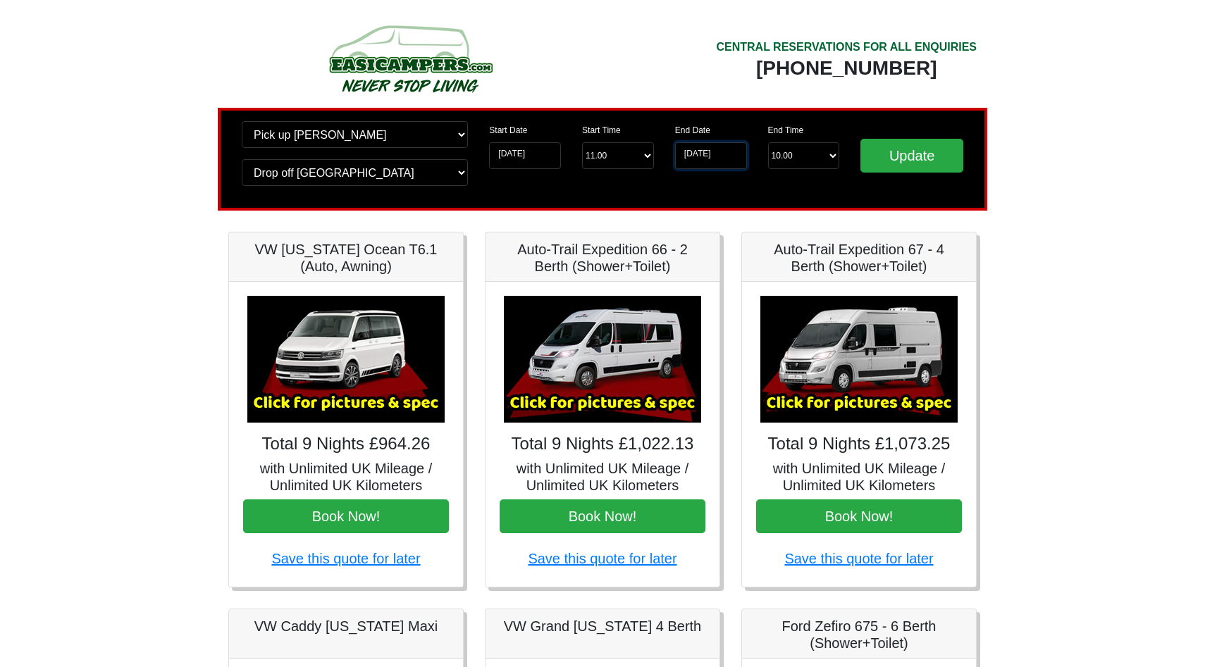
click at [696, 157] on input "15-09-2025" at bounding box center [711, 155] width 72 height 27
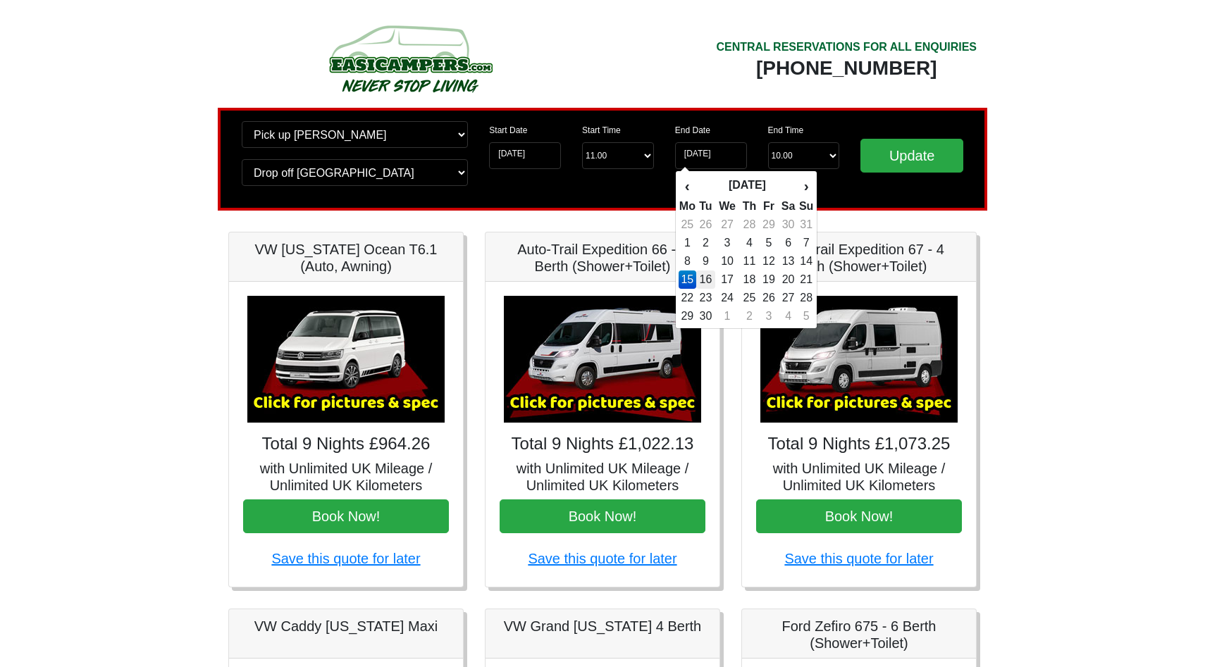
click at [713, 281] on td "16" at bounding box center [705, 280] width 19 height 18
type input "16-09-2025"
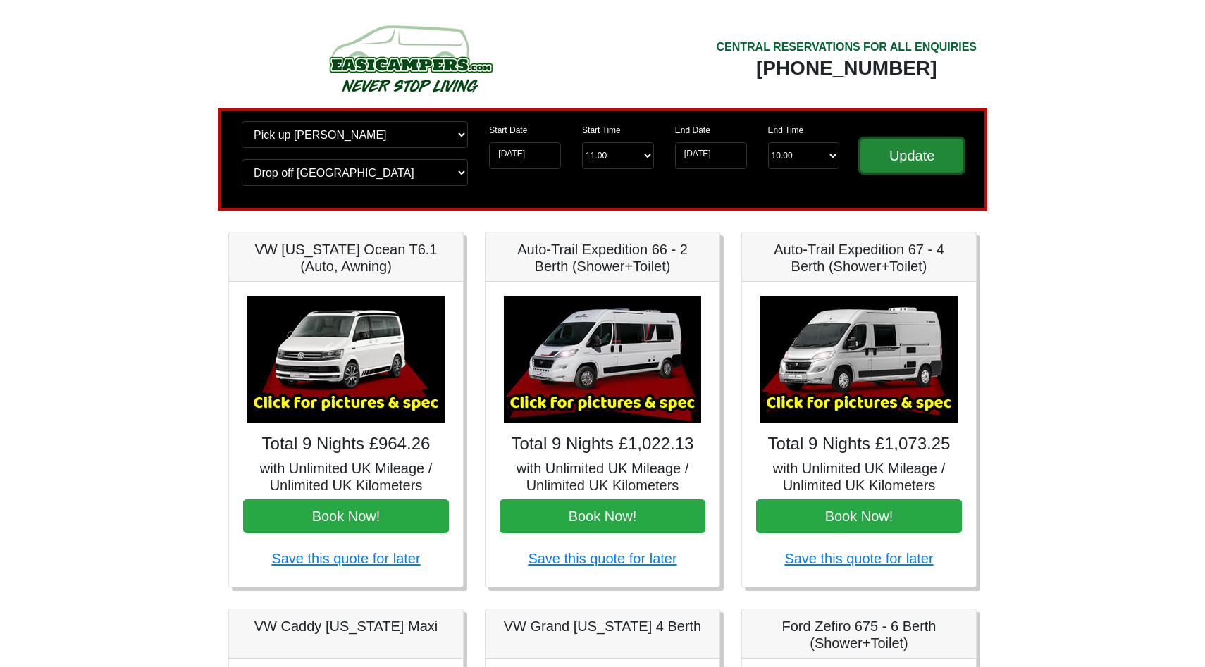
click at [923, 165] on input "Update" at bounding box center [912, 156] width 103 height 34
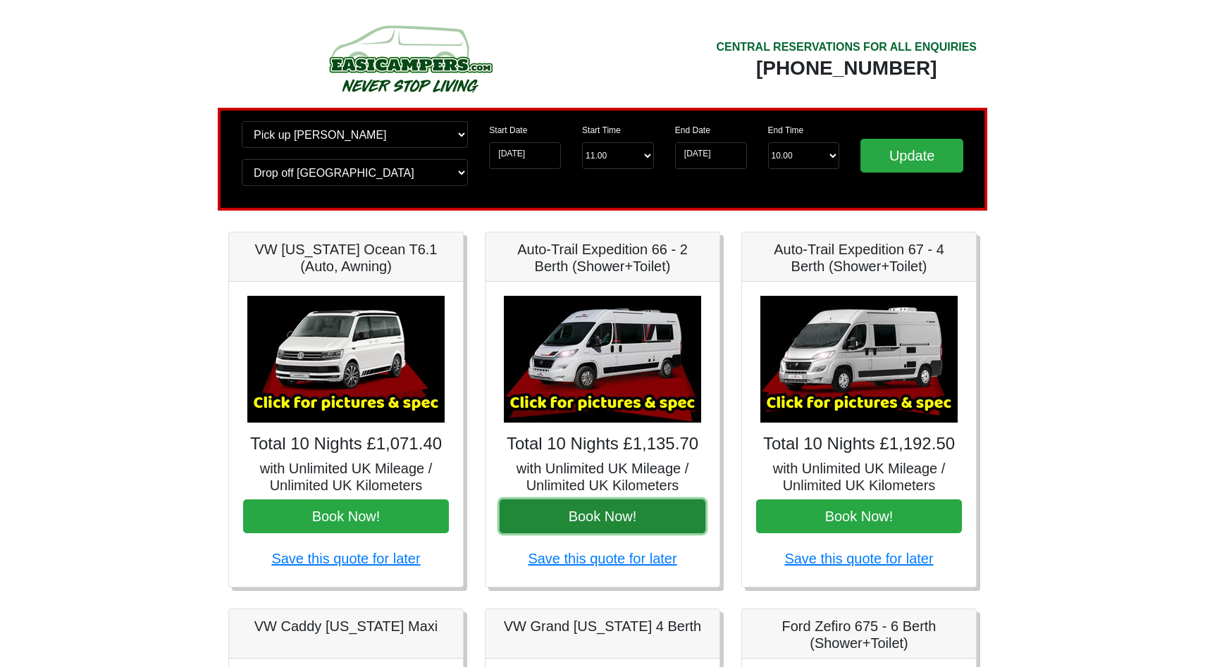
click at [619, 519] on button "Book Now!" at bounding box center [603, 517] width 206 height 34
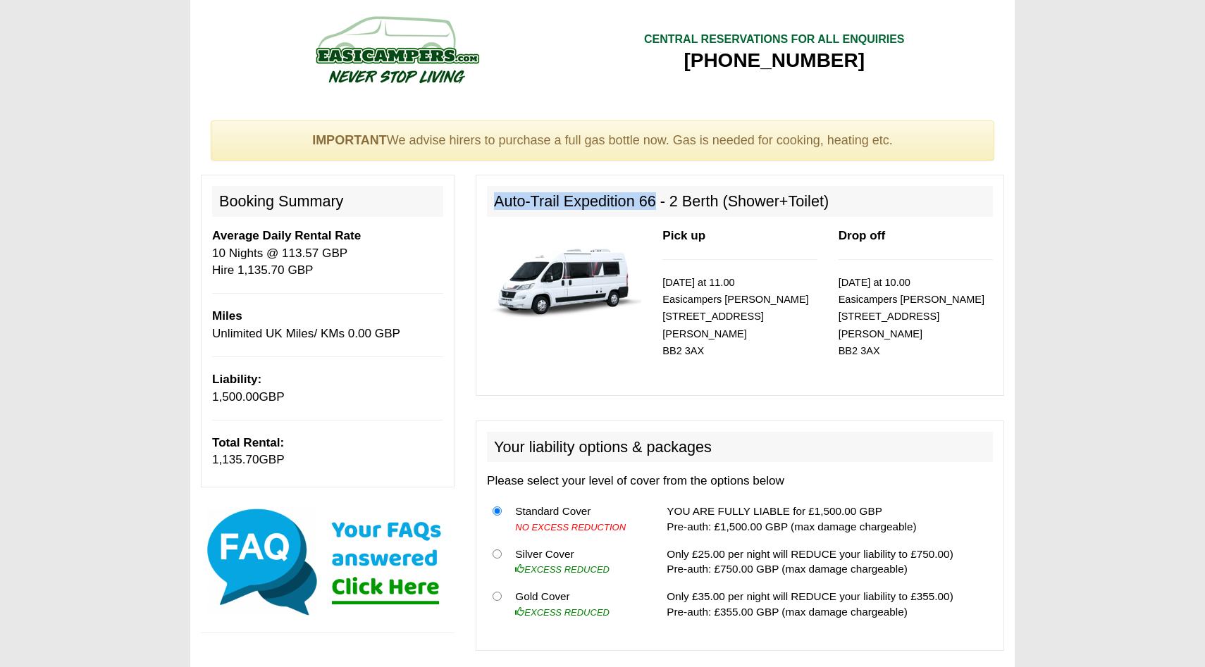
drag, startPoint x: 653, startPoint y: 201, endPoint x: 494, endPoint y: 205, distance: 159.3
click at [494, 205] on h2 "Auto-Trail Expedition 66 - 2 Berth (Shower+Toilet)" at bounding box center [740, 201] width 506 height 31
copy h2 "Auto-Trail Expedition 66"
